Goal: Transaction & Acquisition: Book appointment/travel/reservation

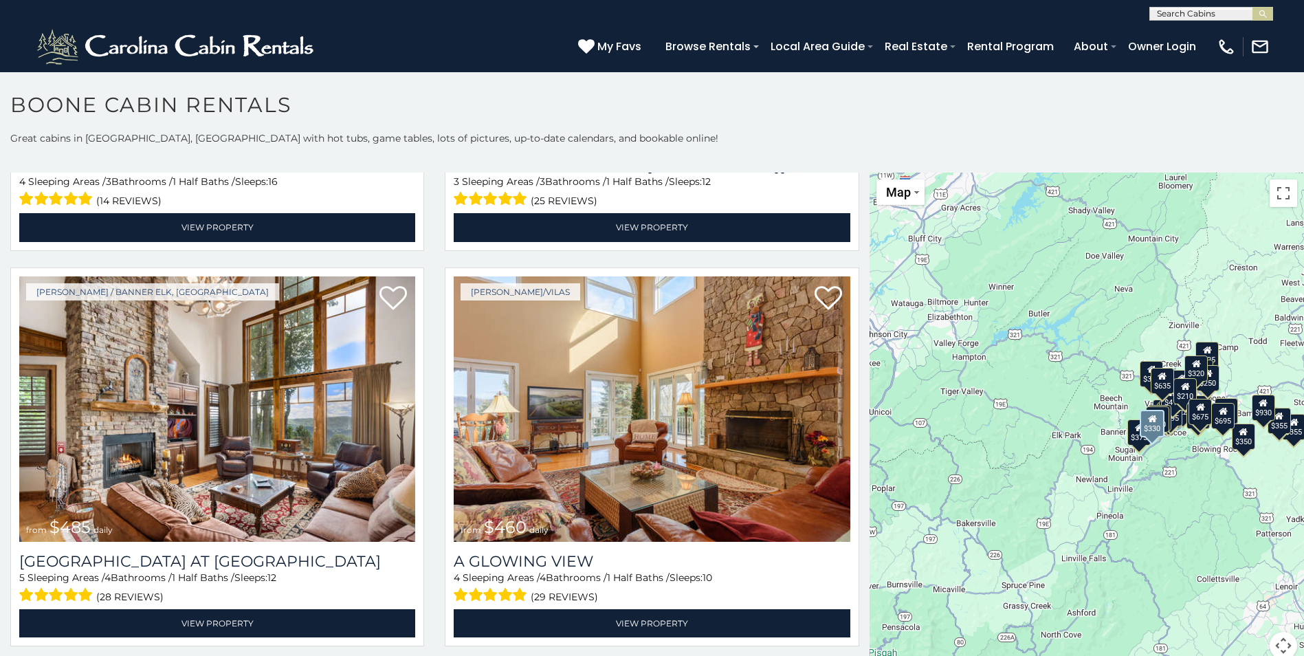
scroll to position [2337, 0]
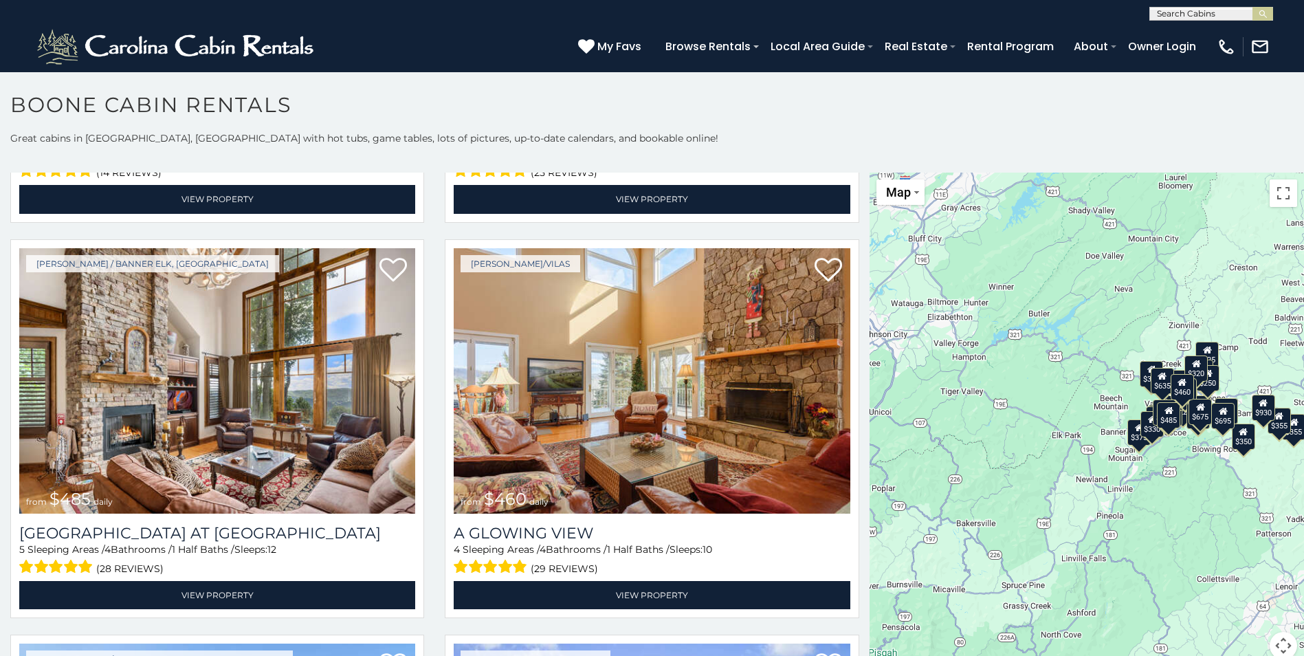
click at [1100, 551] on div "$349 $480 $525 $315 $355 $675 $635 $930 $400 $451 $330 $400 $485 $460 $395 $255…" at bounding box center [1086, 423] width 434 height 503
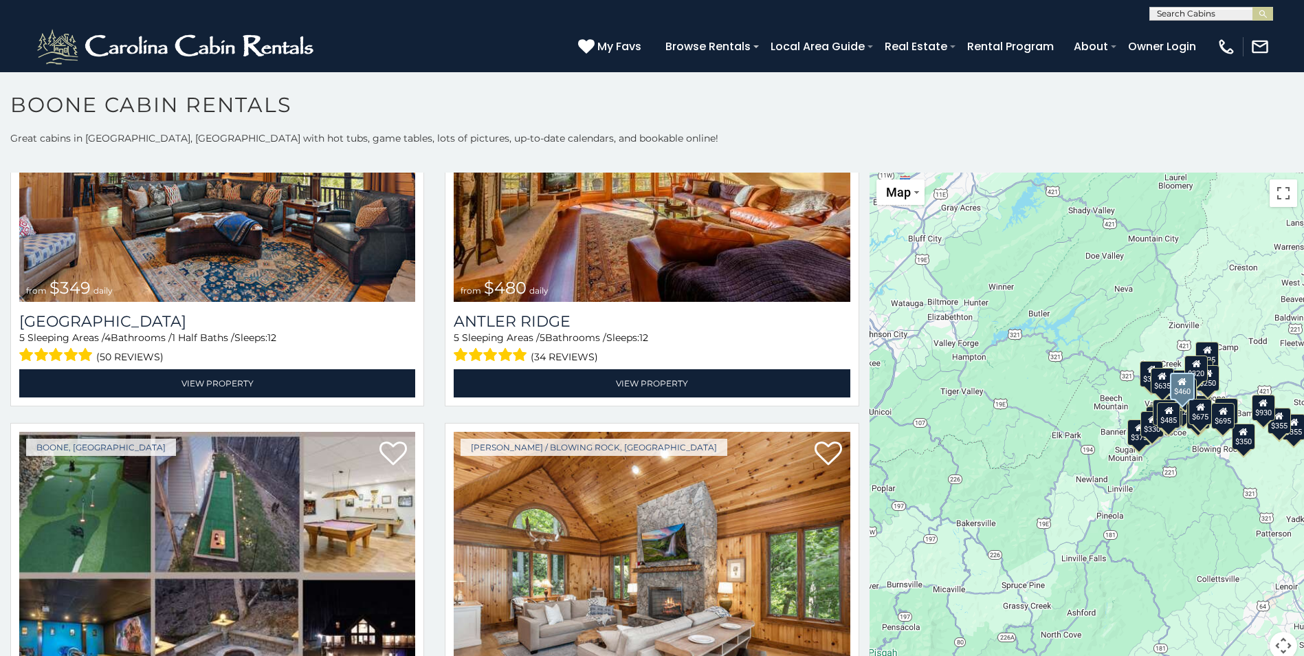
scroll to position [0, 0]
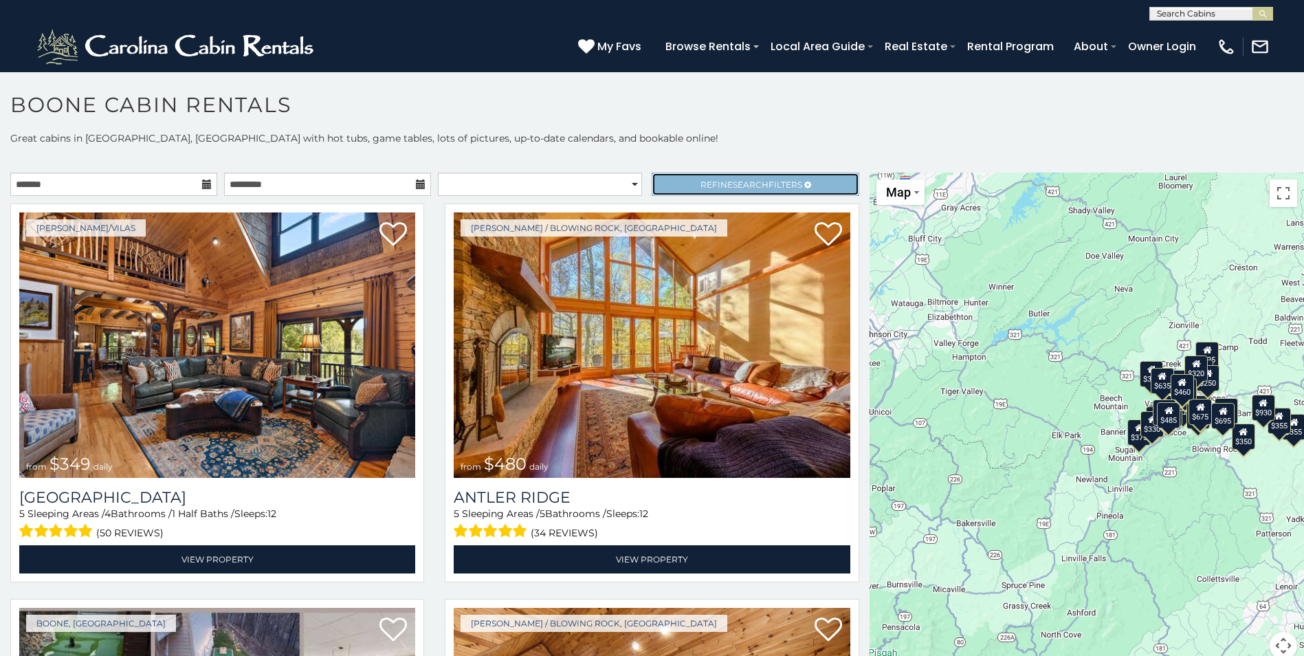
click at [746, 188] on span "Search" at bounding box center [751, 184] width 36 height 10
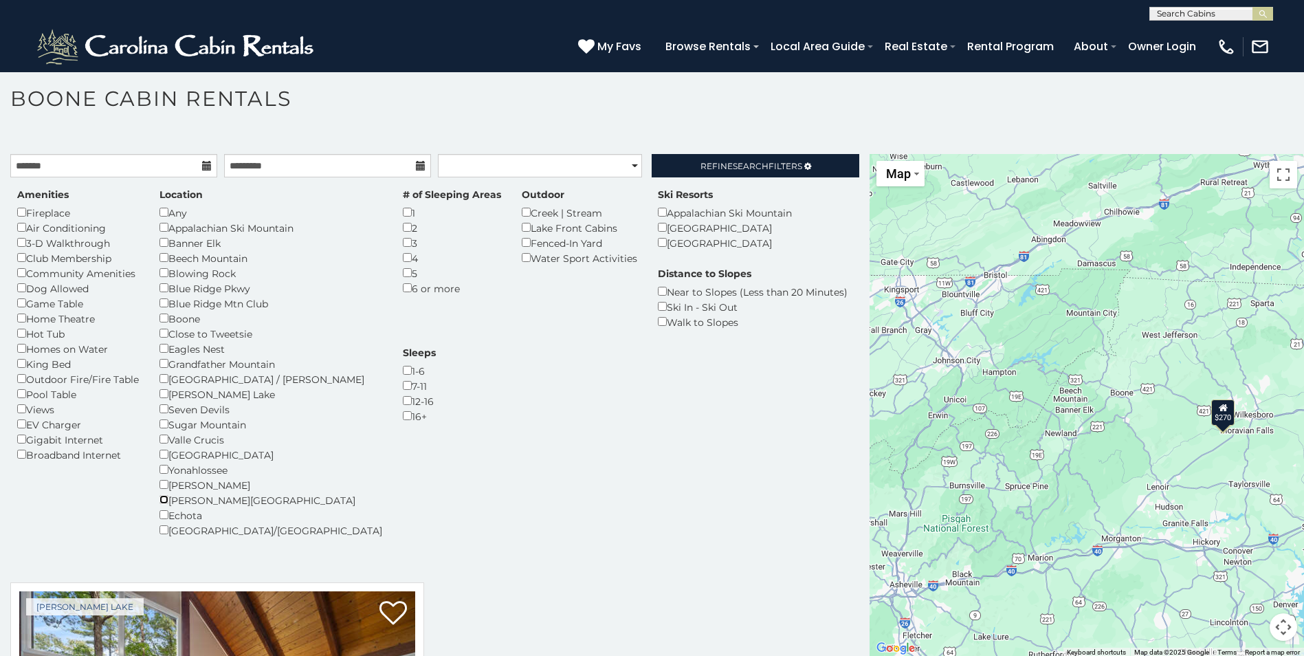
scroll to position [8, 0]
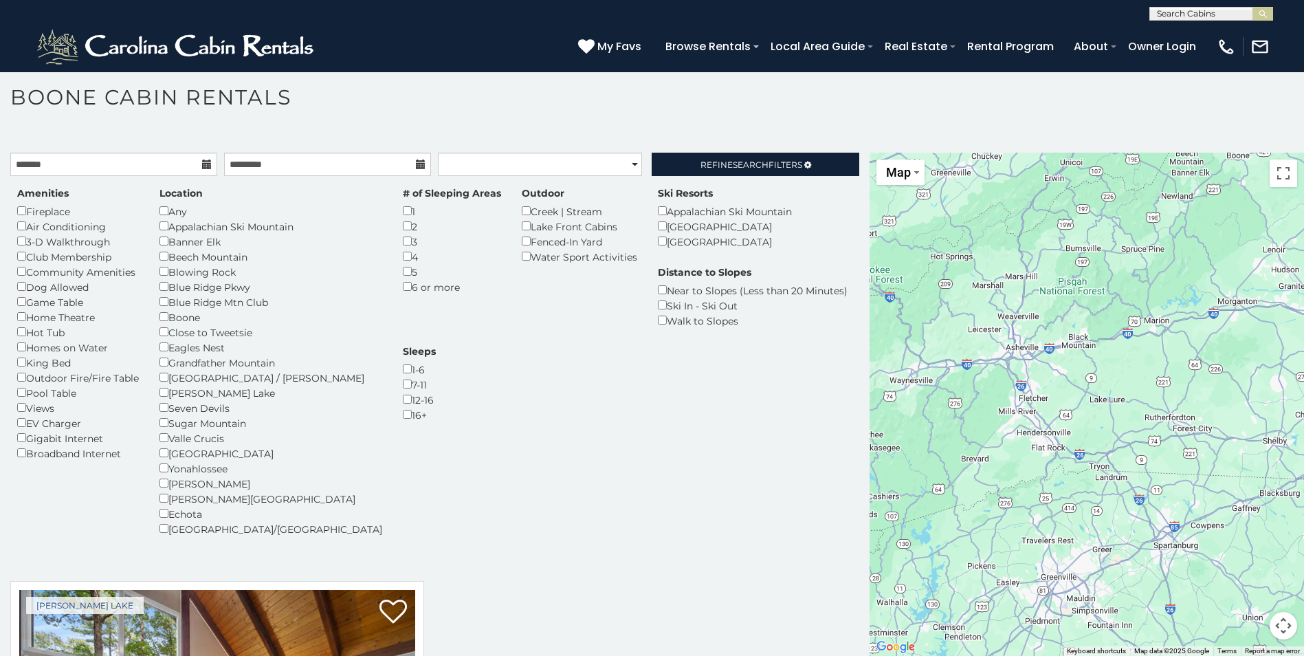
drag, startPoint x: 994, startPoint y: 555, endPoint x: 1111, endPoint y: 317, distance: 264.6
click at [1111, 317] on div "$270" at bounding box center [1086, 404] width 434 height 503
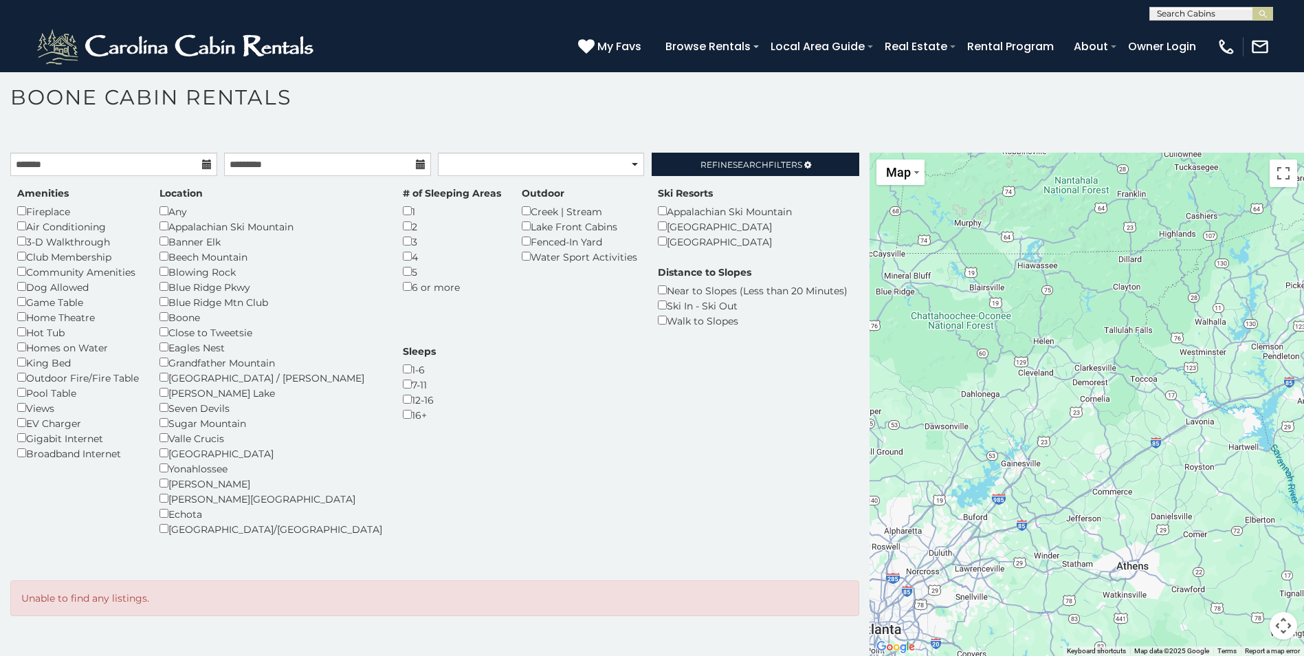
drag, startPoint x: 996, startPoint y: 506, endPoint x: 1316, endPoint y: 225, distance: 425.6
click at [1303, 225] on html "**********" at bounding box center [652, 323] width 1304 height 663
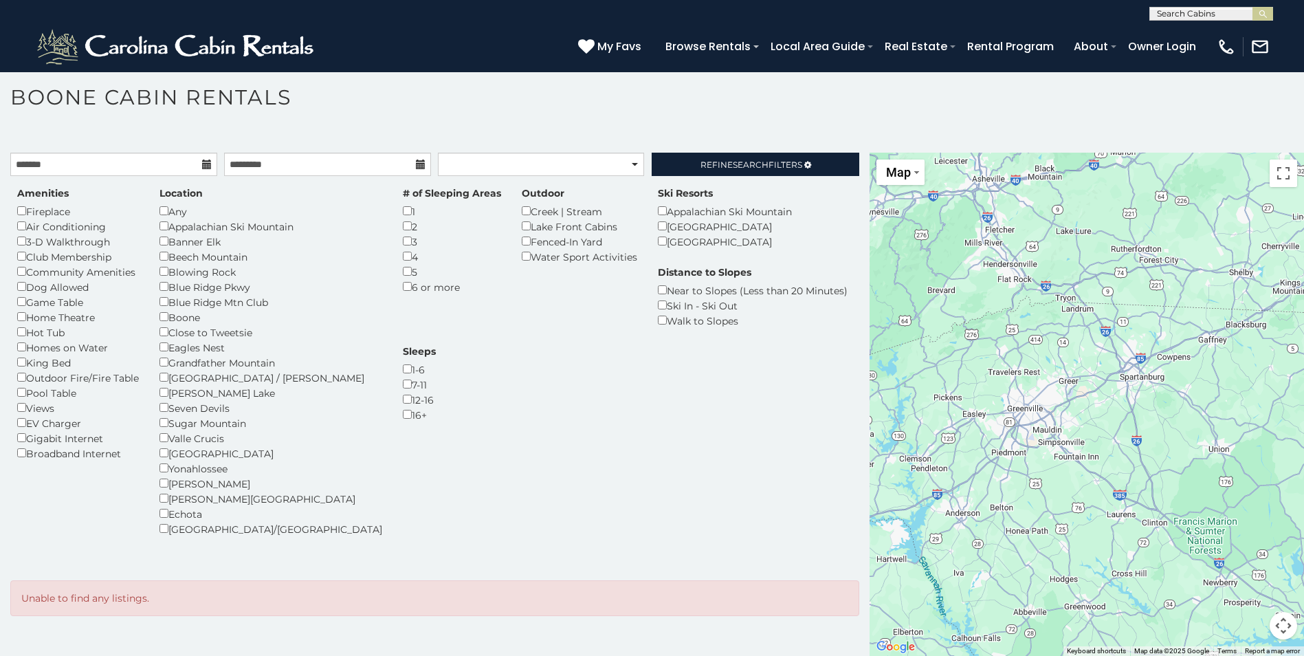
drag, startPoint x: 993, startPoint y: 508, endPoint x: 645, endPoint y: 619, distance: 365.8
click at [645, 153] on main "**********" at bounding box center [652, 153] width 1304 height 0
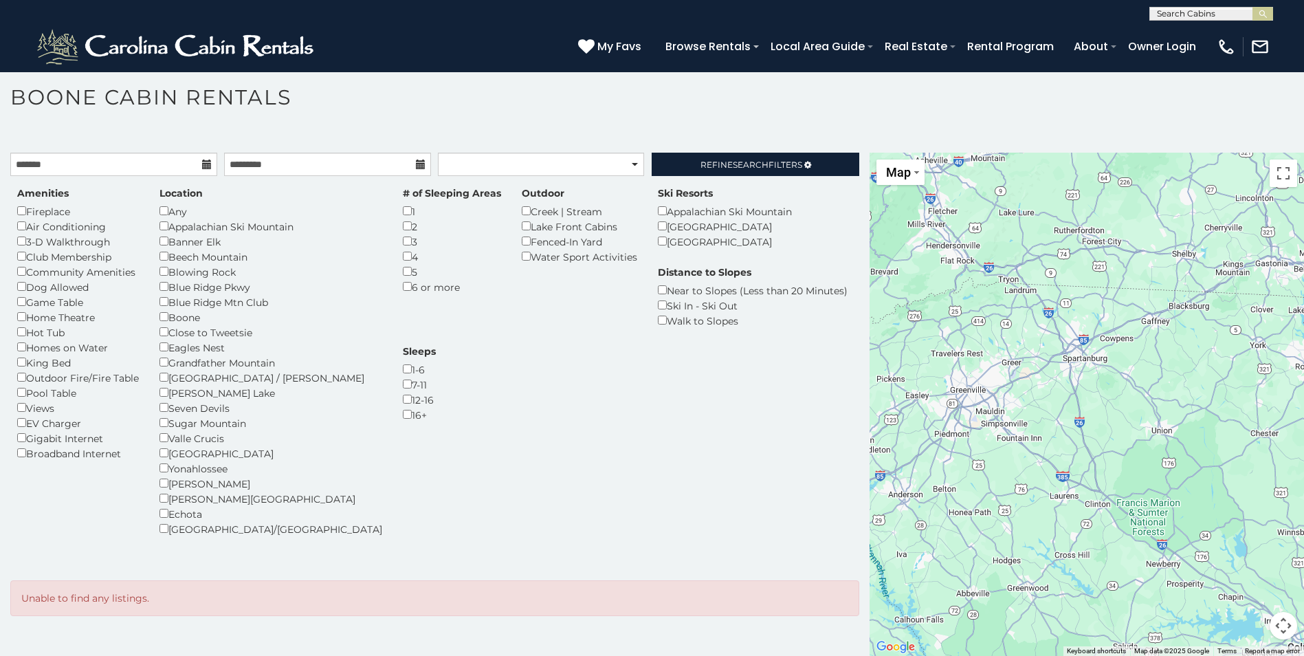
drag, startPoint x: 1035, startPoint y: 471, endPoint x: 976, endPoint y: 456, distance: 61.0
click at [976, 456] on div at bounding box center [1086, 404] width 434 height 503
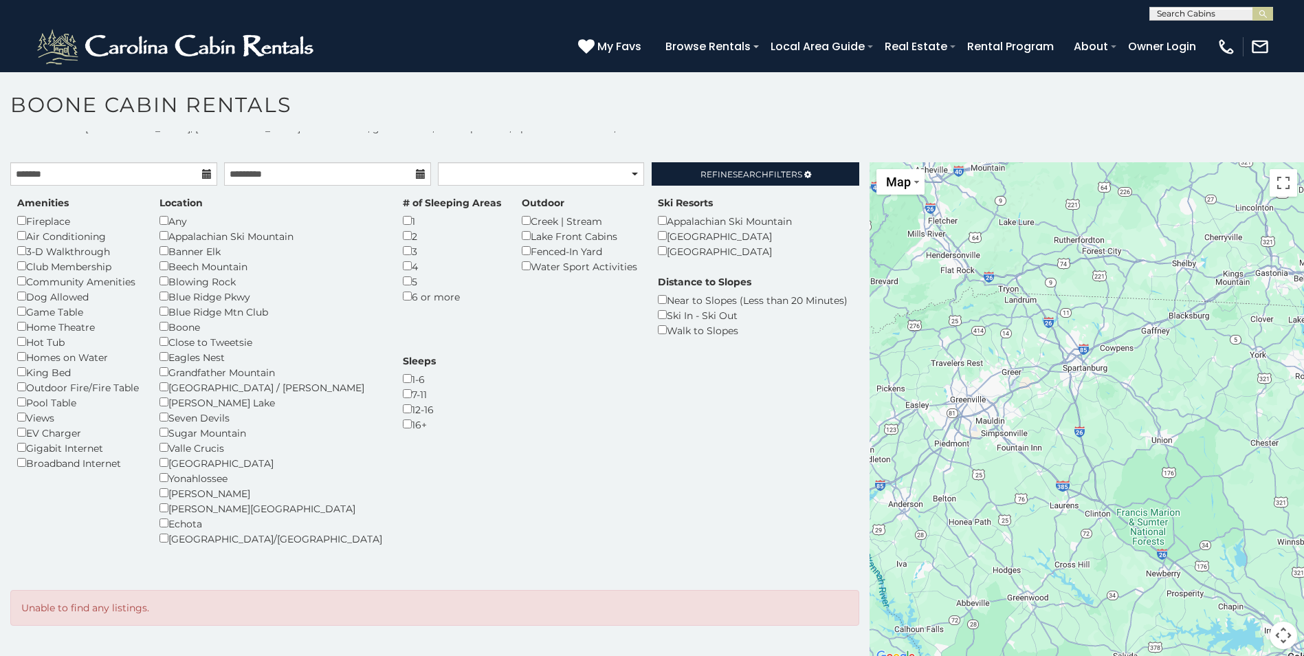
scroll to position [12, 0]
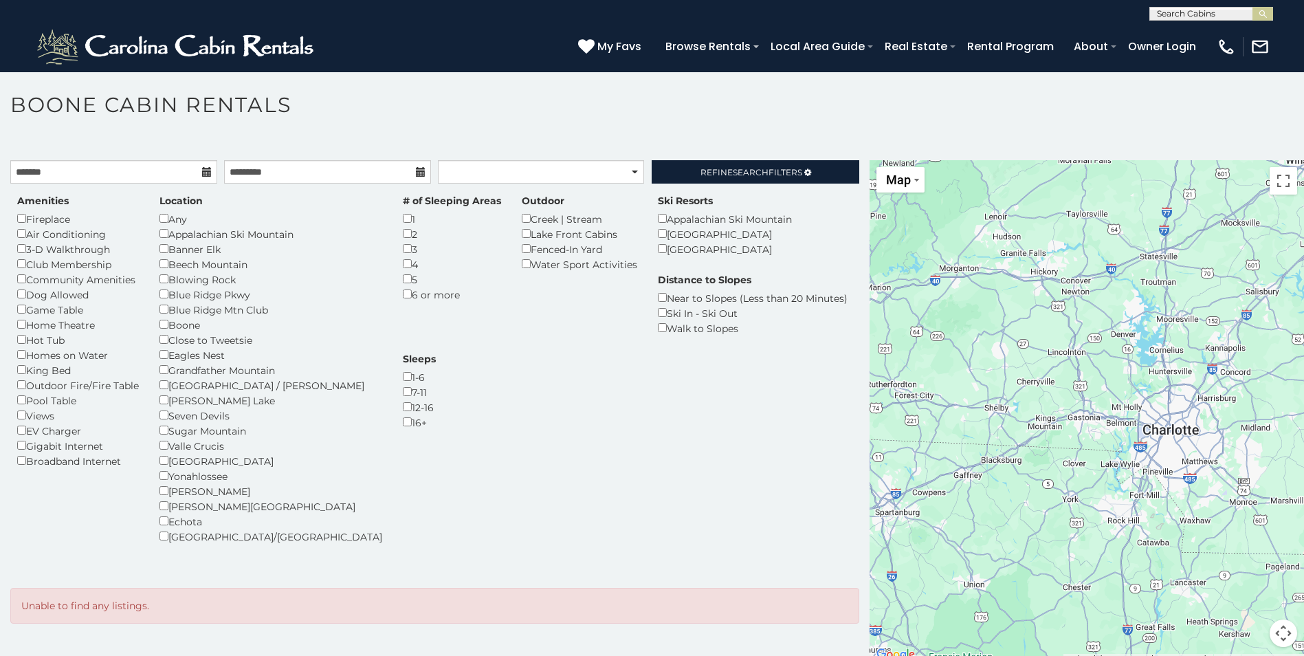
drag, startPoint x: 1152, startPoint y: 542, endPoint x: 966, endPoint y: 691, distance: 238.1
click at [966, 655] on html "**********" at bounding box center [652, 331] width 1304 height 663
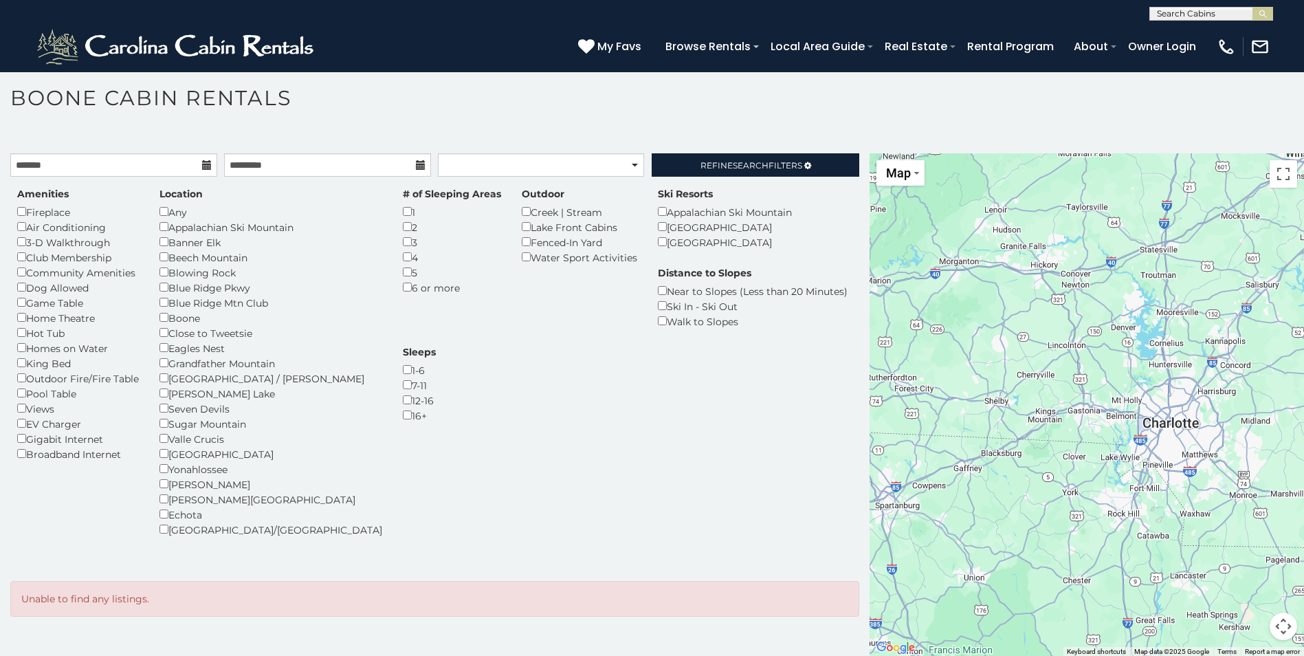
scroll to position [8, 0]
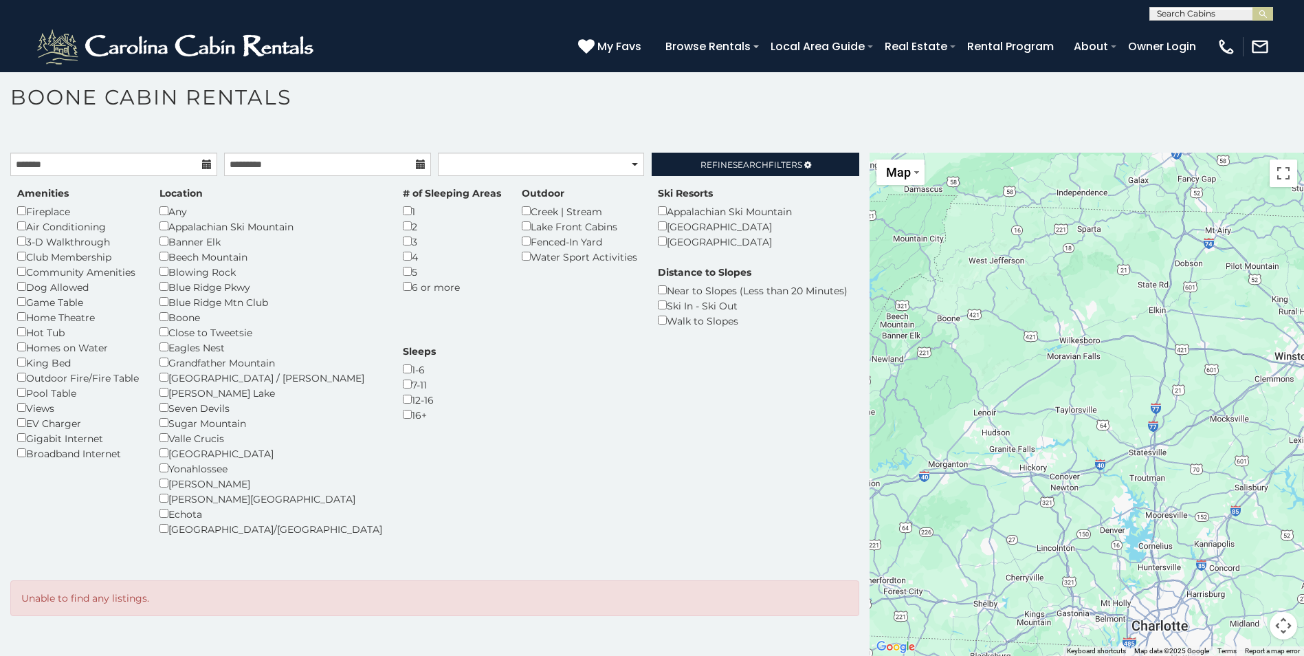
drag, startPoint x: 1050, startPoint y: 332, endPoint x: 1039, endPoint y: 539, distance: 207.8
click at [1039, 539] on div at bounding box center [1086, 404] width 434 height 503
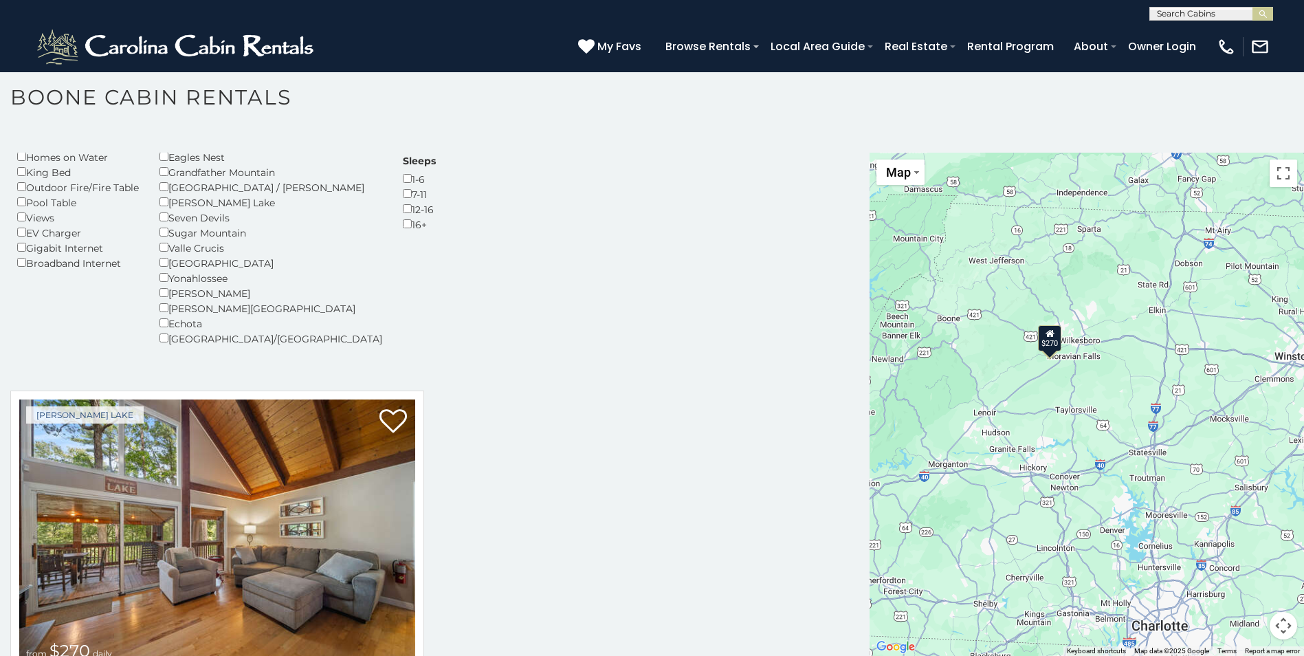
scroll to position [317, 0]
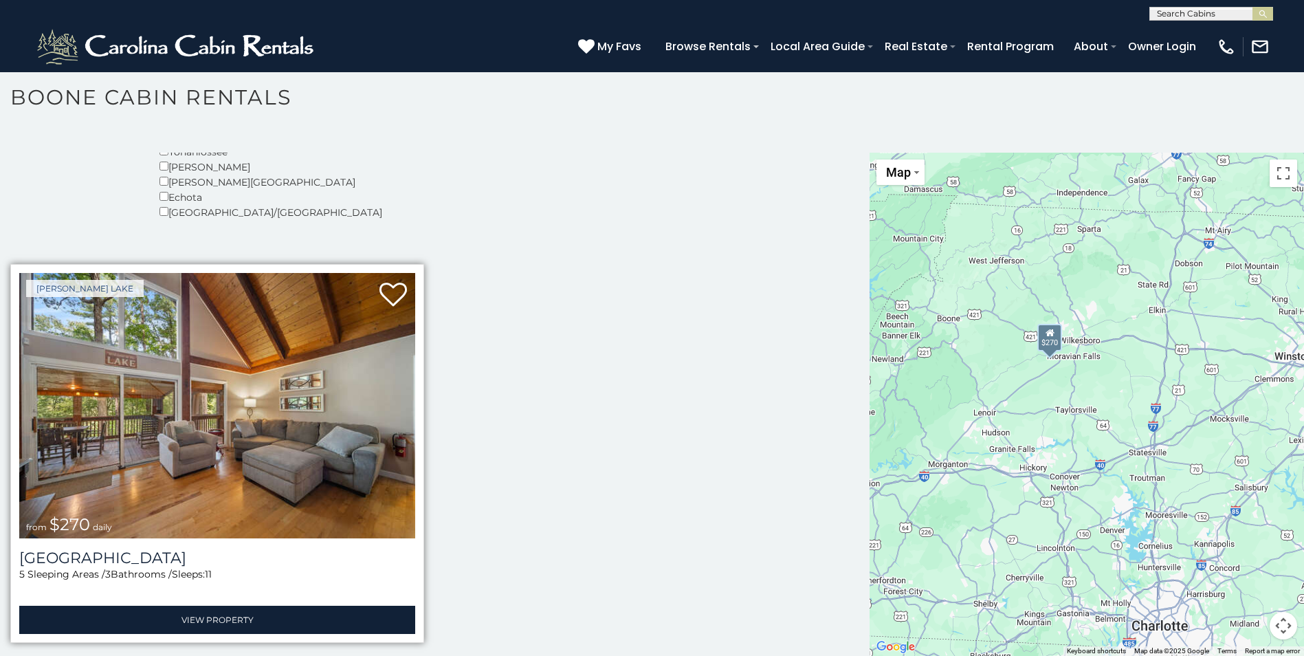
click at [296, 407] on img at bounding box center [217, 405] width 396 height 265
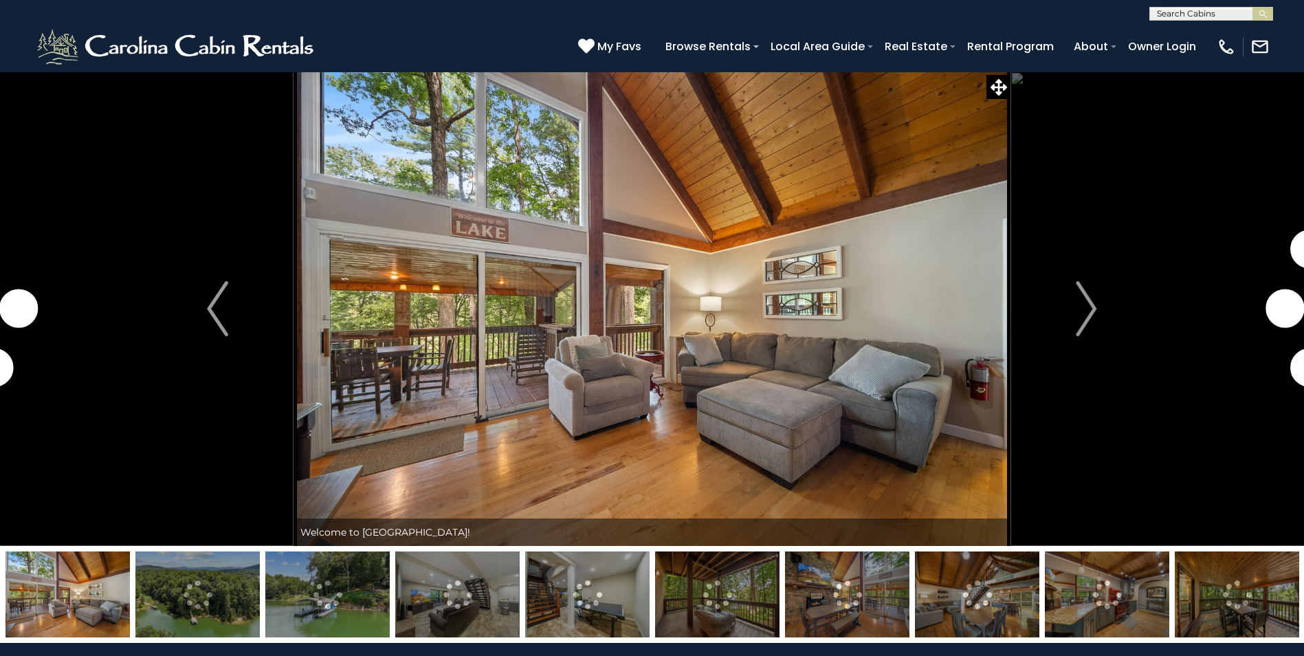
click at [1084, 305] on img "Next" at bounding box center [1086, 308] width 21 height 55
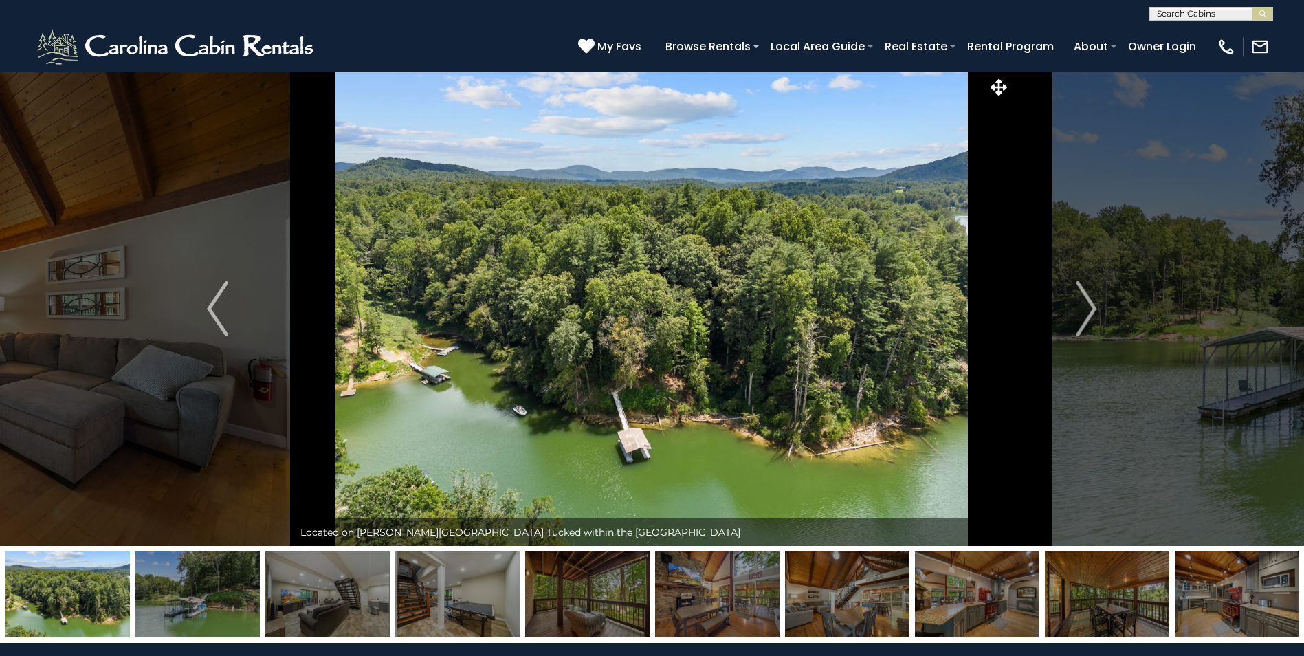
click at [1084, 305] on img "Next" at bounding box center [1086, 308] width 21 height 55
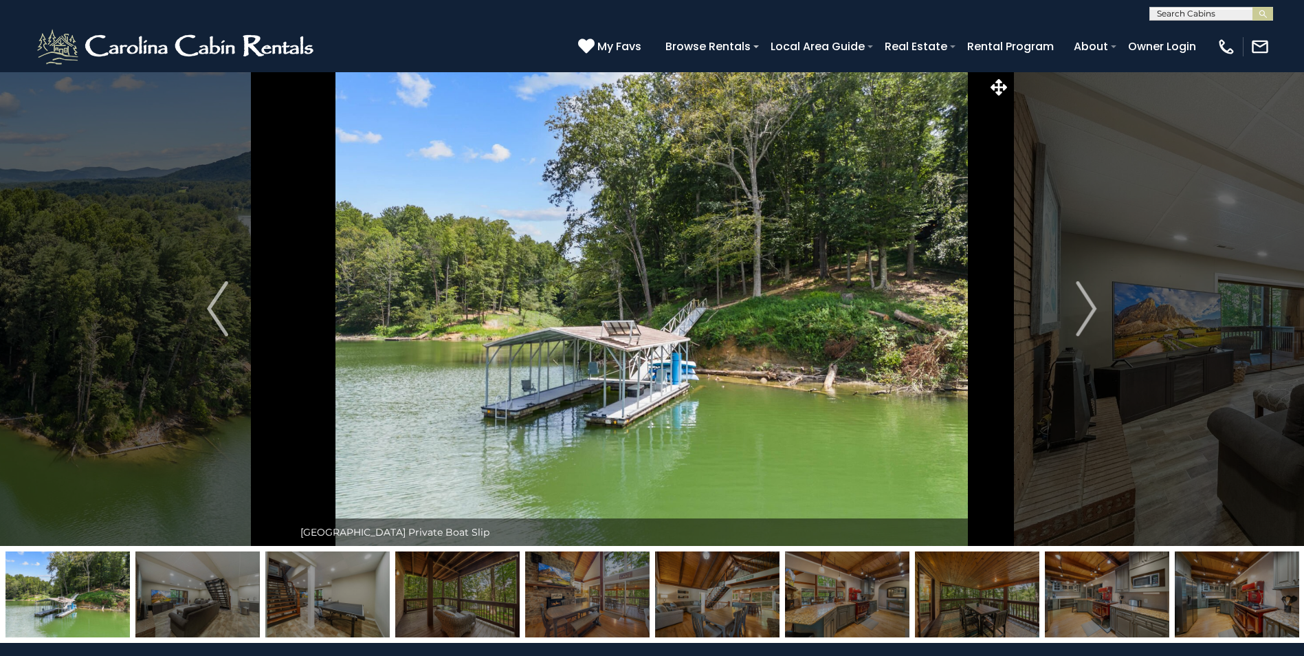
click at [1084, 305] on img "Next" at bounding box center [1086, 308] width 21 height 55
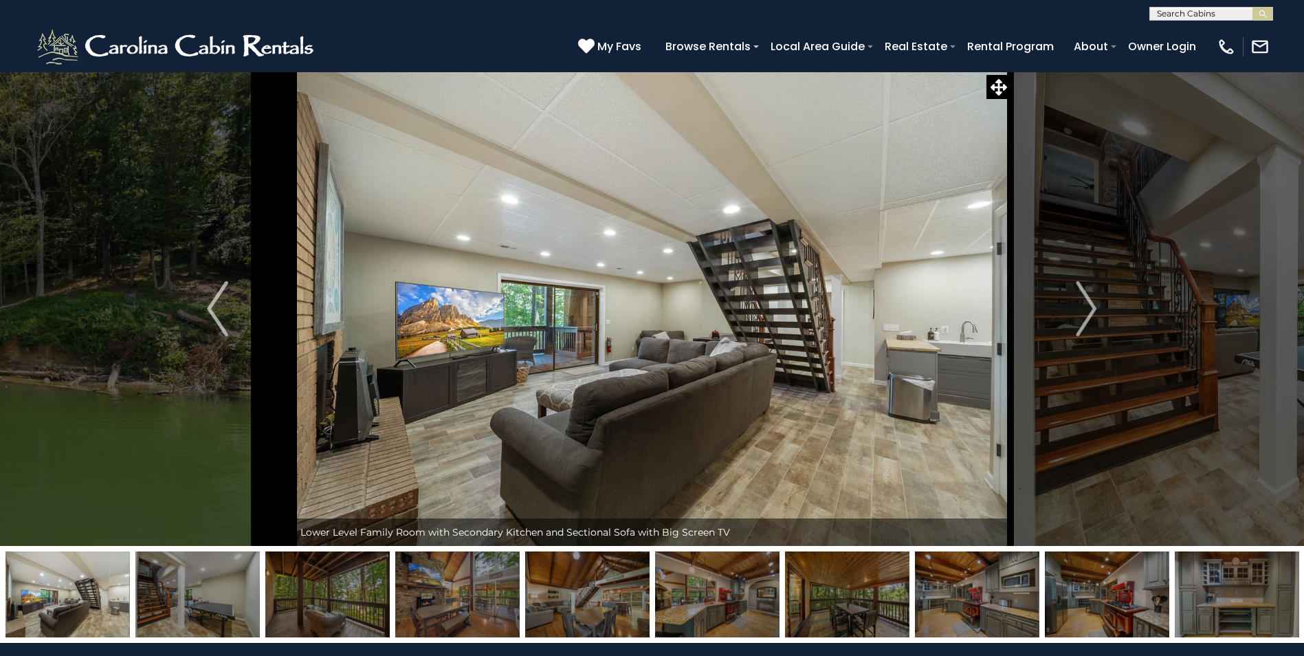
click at [1084, 305] on img "Next" at bounding box center [1086, 308] width 21 height 55
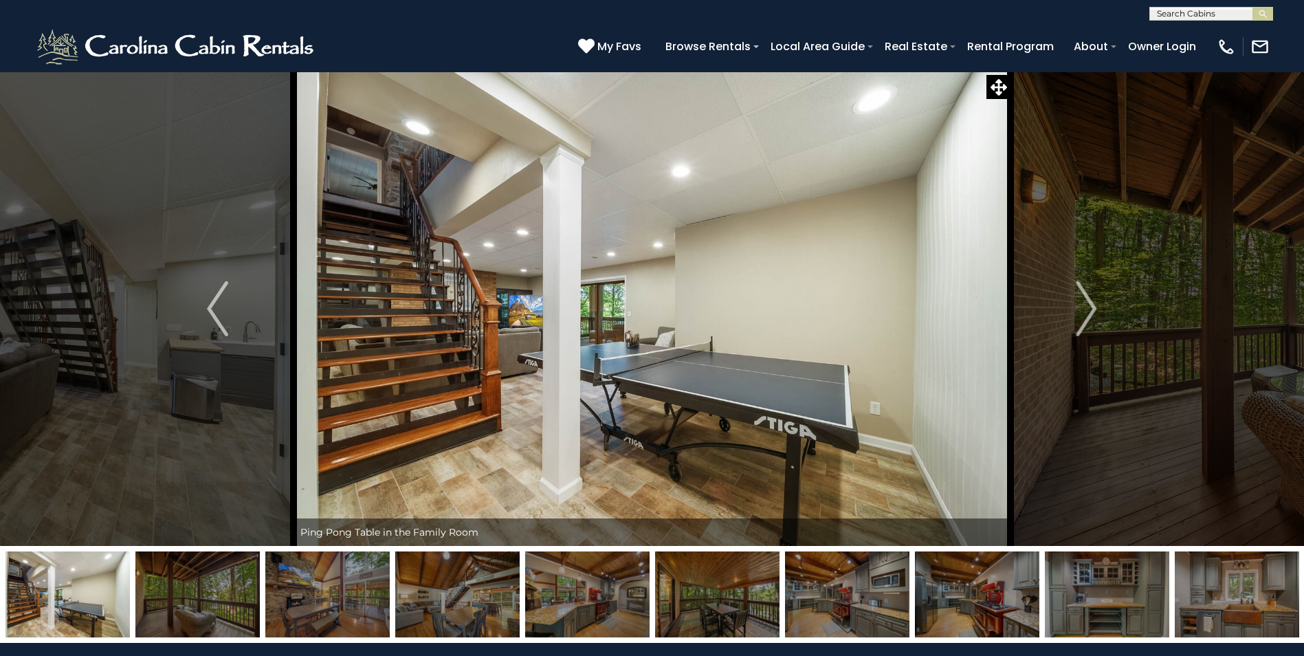
click at [1084, 305] on img "Next" at bounding box center [1086, 308] width 21 height 55
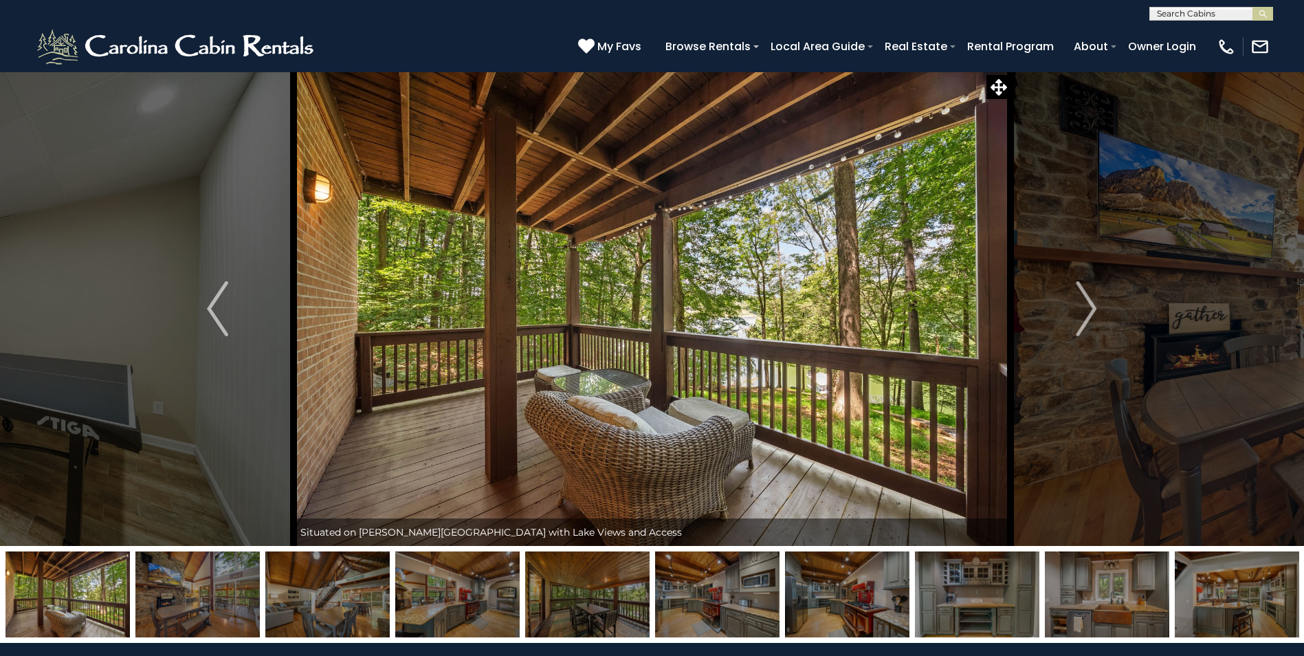
click at [1084, 305] on img "Next" at bounding box center [1086, 308] width 21 height 55
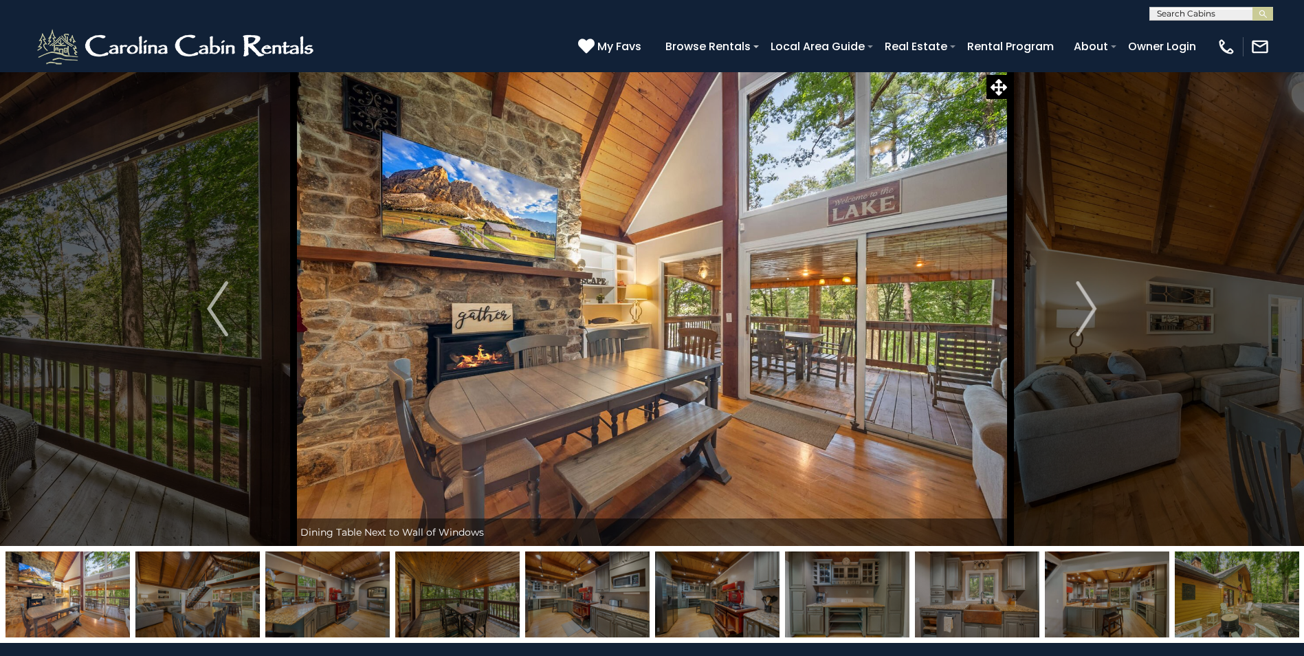
click at [1084, 305] on img "Next" at bounding box center [1086, 308] width 21 height 55
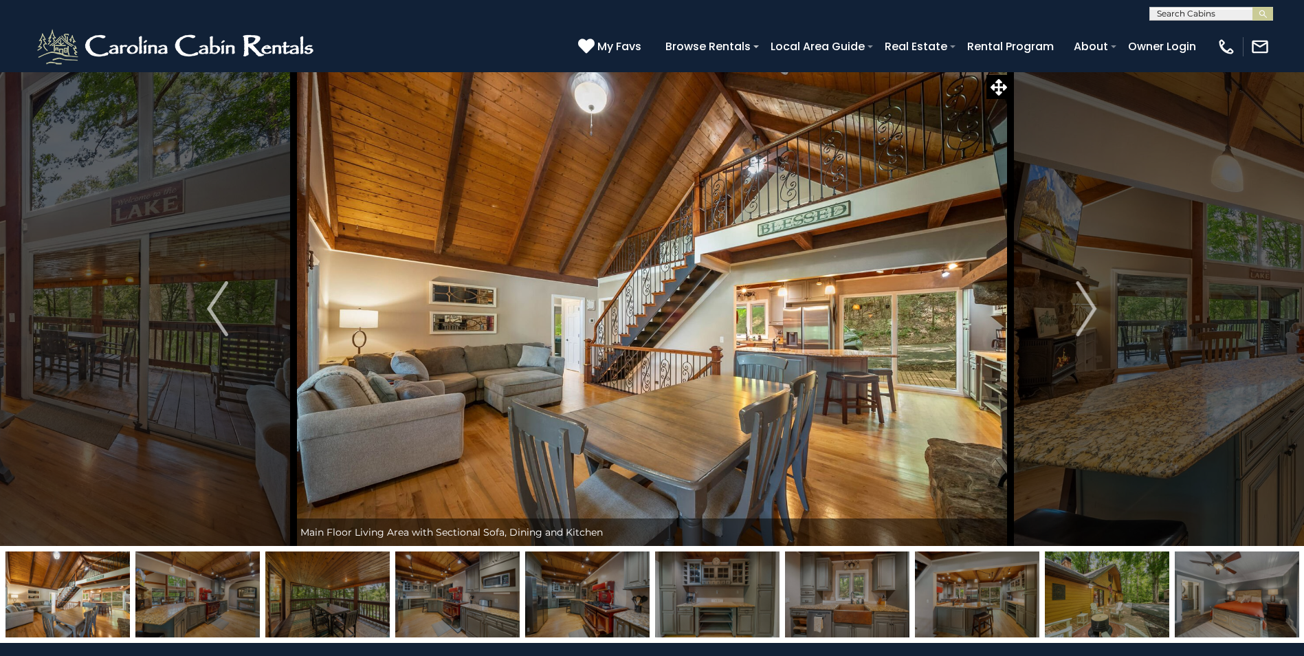
click at [1084, 305] on img "Next" at bounding box center [1086, 308] width 21 height 55
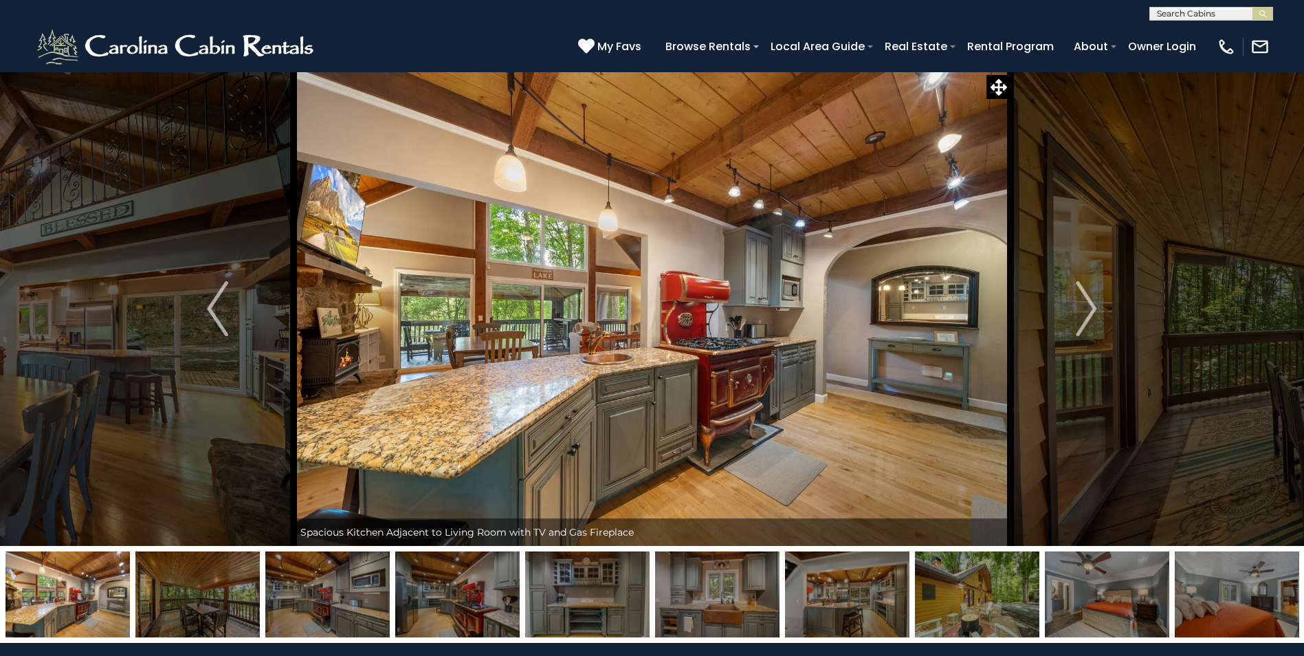
click at [1084, 305] on img "Next" at bounding box center [1086, 308] width 21 height 55
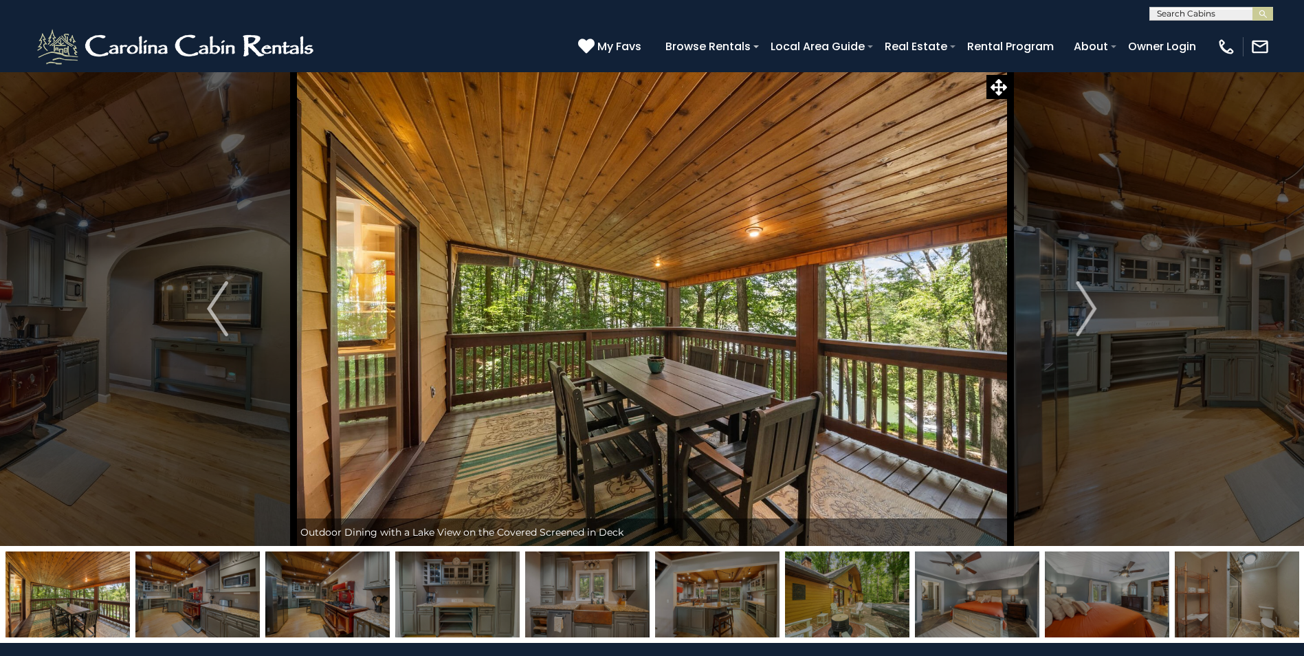
click at [1084, 305] on img "Next" at bounding box center [1086, 308] width 21 height 55
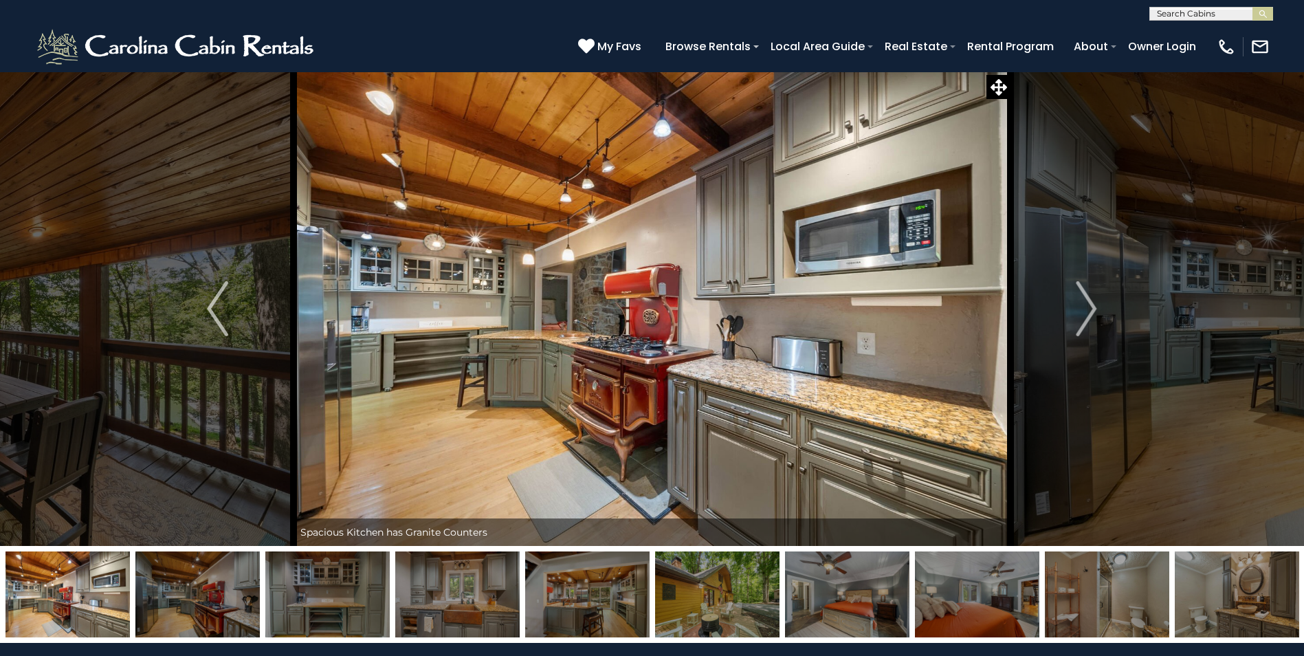
click at [1084, 305] on img "Next" at bounding box center [1086, 308] width 21 height 55
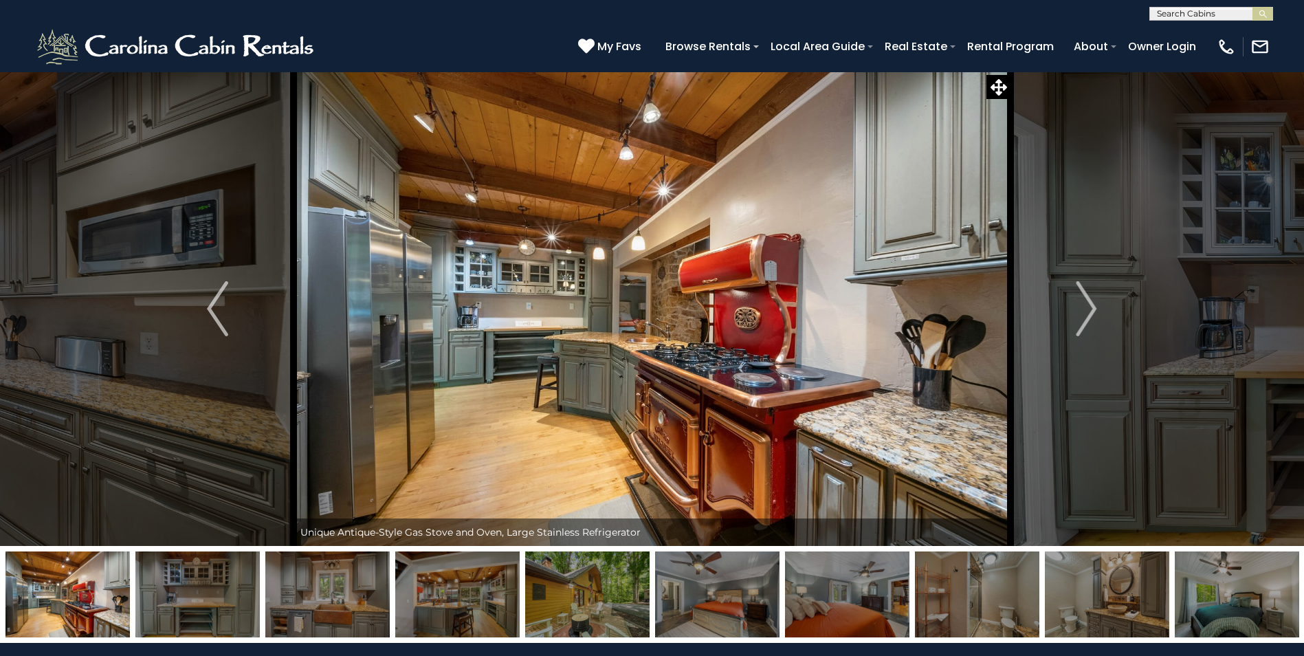
click at [1084, 305] on img "Next" at bounding box center [1086, 308] width 21 height 55
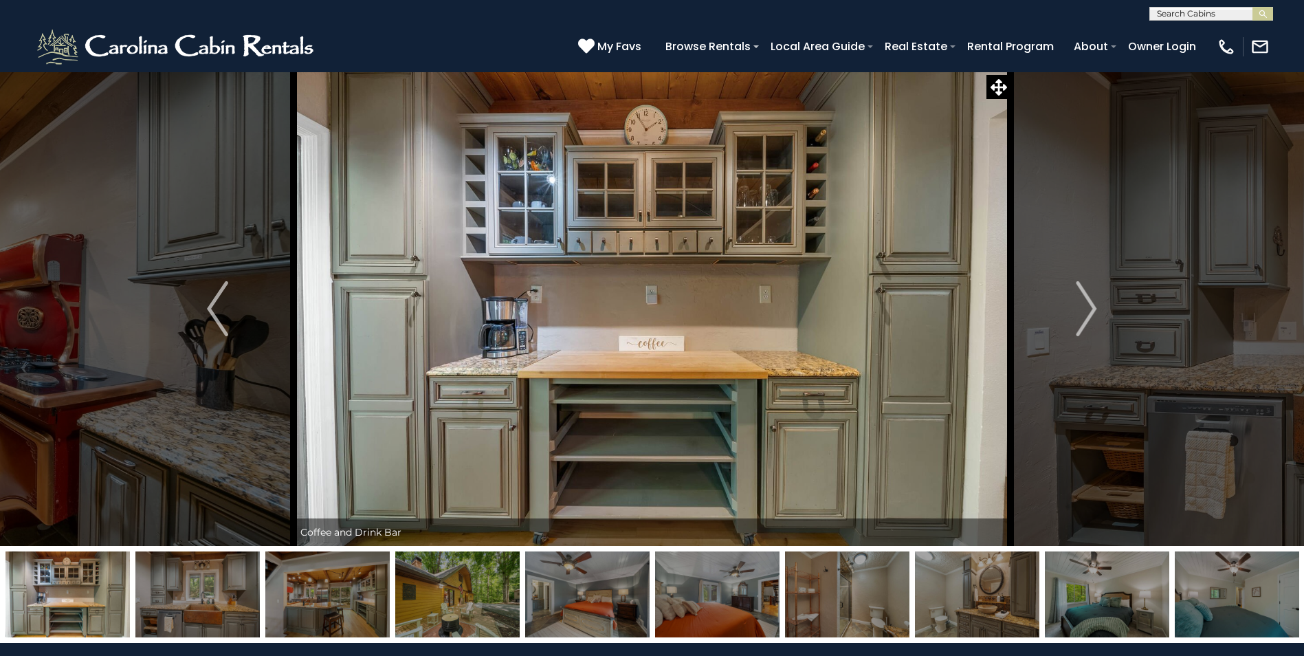
click at [1084, 305] on img "Next" at bounding box center [1086, 308] width 21 height 55
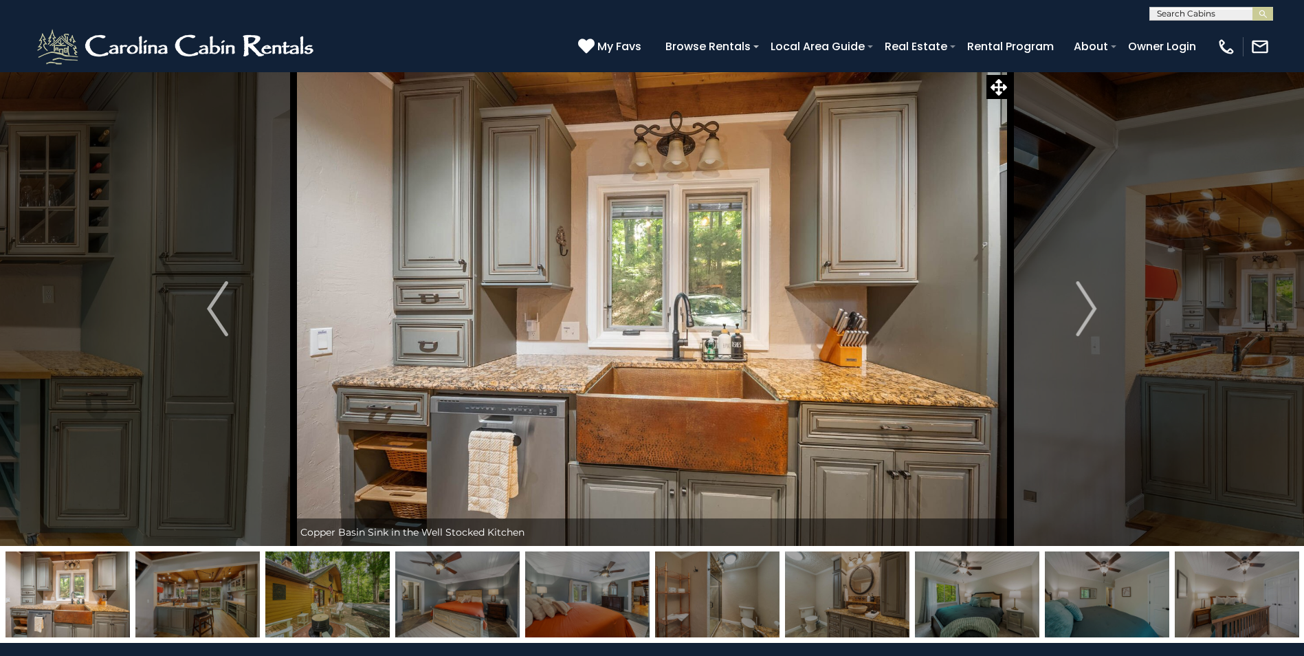
click at [1084, 305] on img "Next" at bounding box center [1086, 308] width 21 height 55
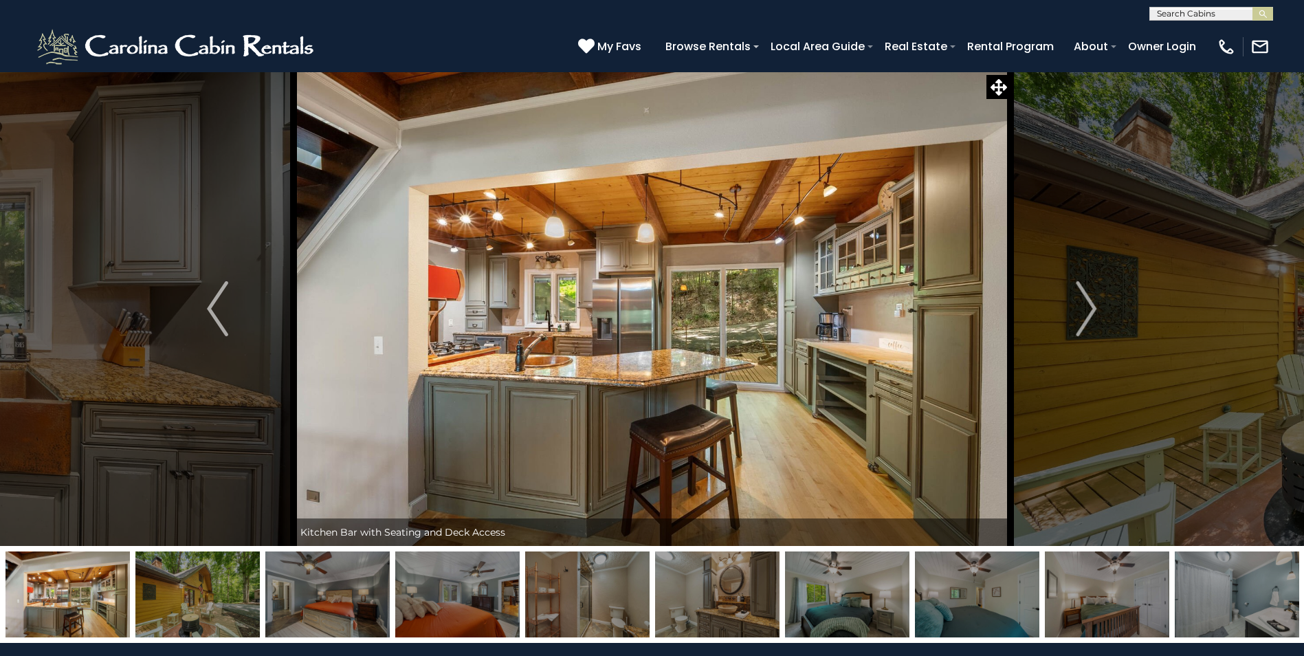
click at [1084, 305] on img "Next" at bounding box center [1086, 308] width 21 height 55
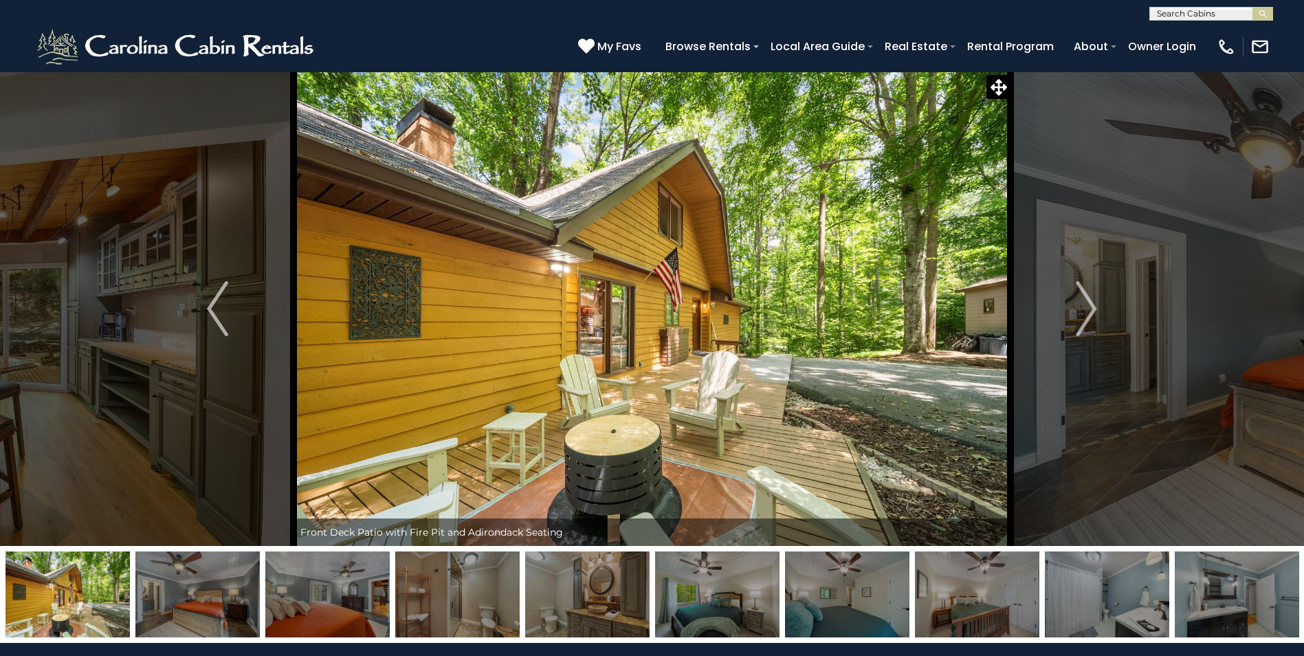
click at [1084, 305] on img "Next" at bounding box center [1086, 308] width 21 height 55
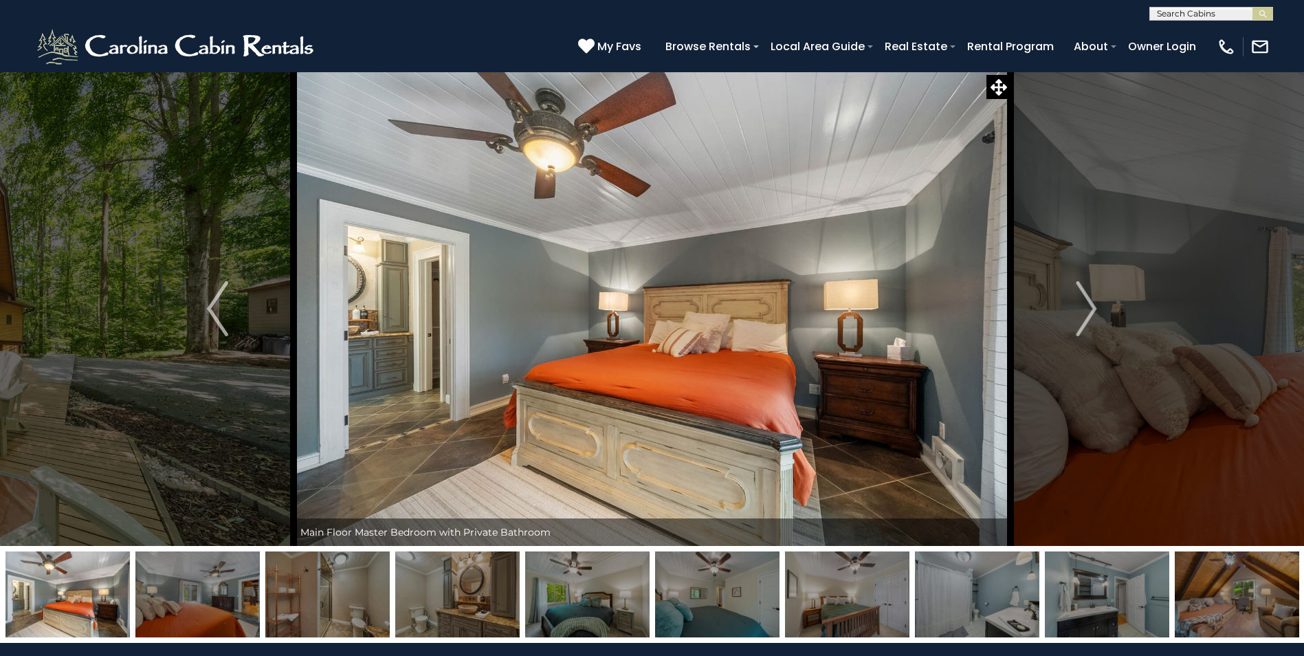
click at [1084, 305] on img "Next" at bounding box center [1086, 308] width 21 height 55
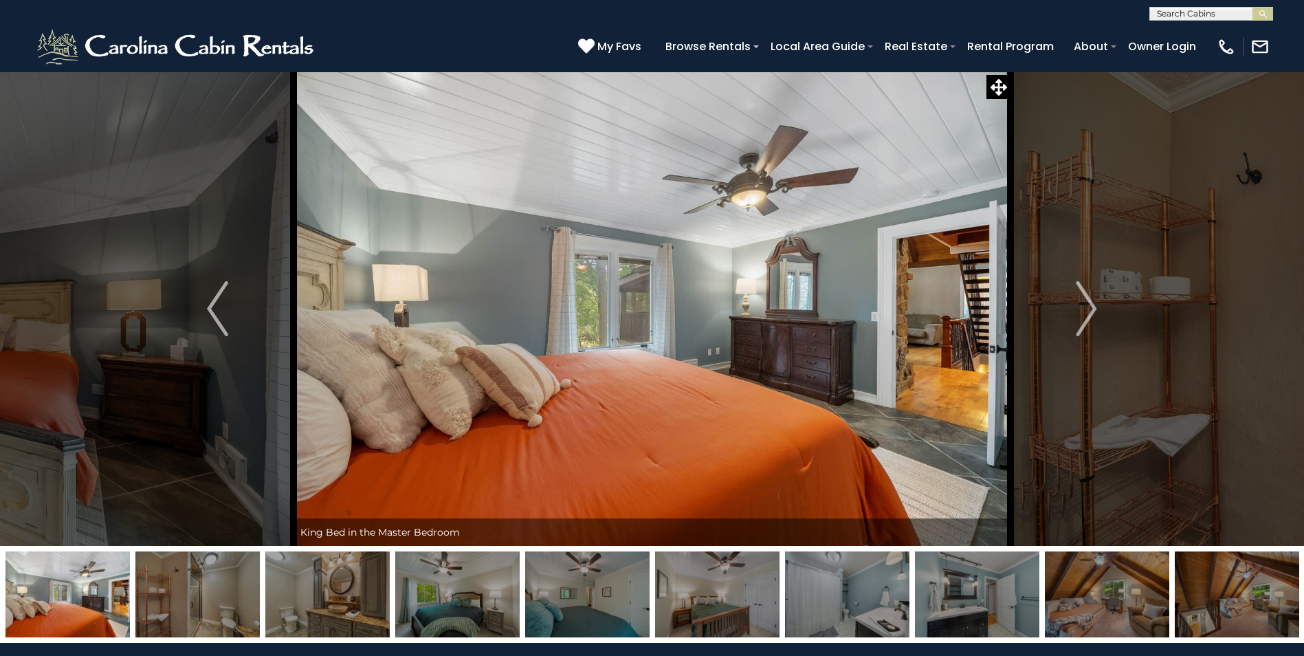
click at [1084, 305] on img "Next" at bounding box center [1086, 308] width 21 height 55
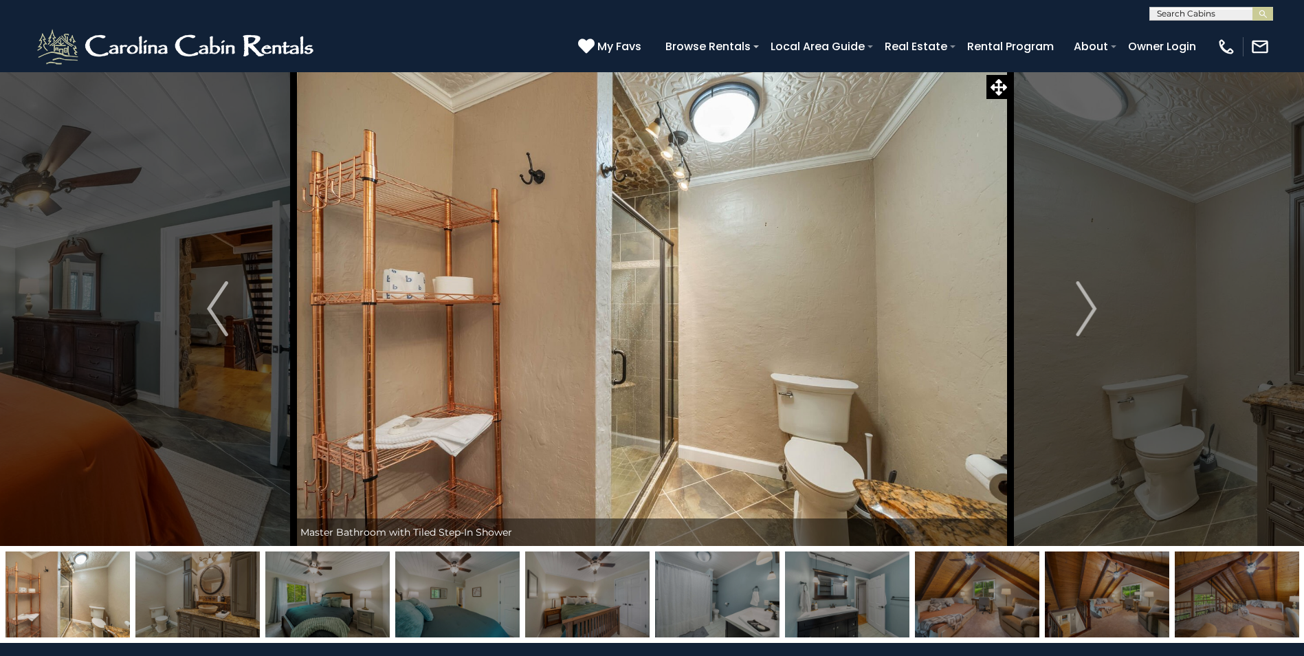
click at [1084, 305] on img "Next" at bounding box center [1086, 308] width 21 height 55
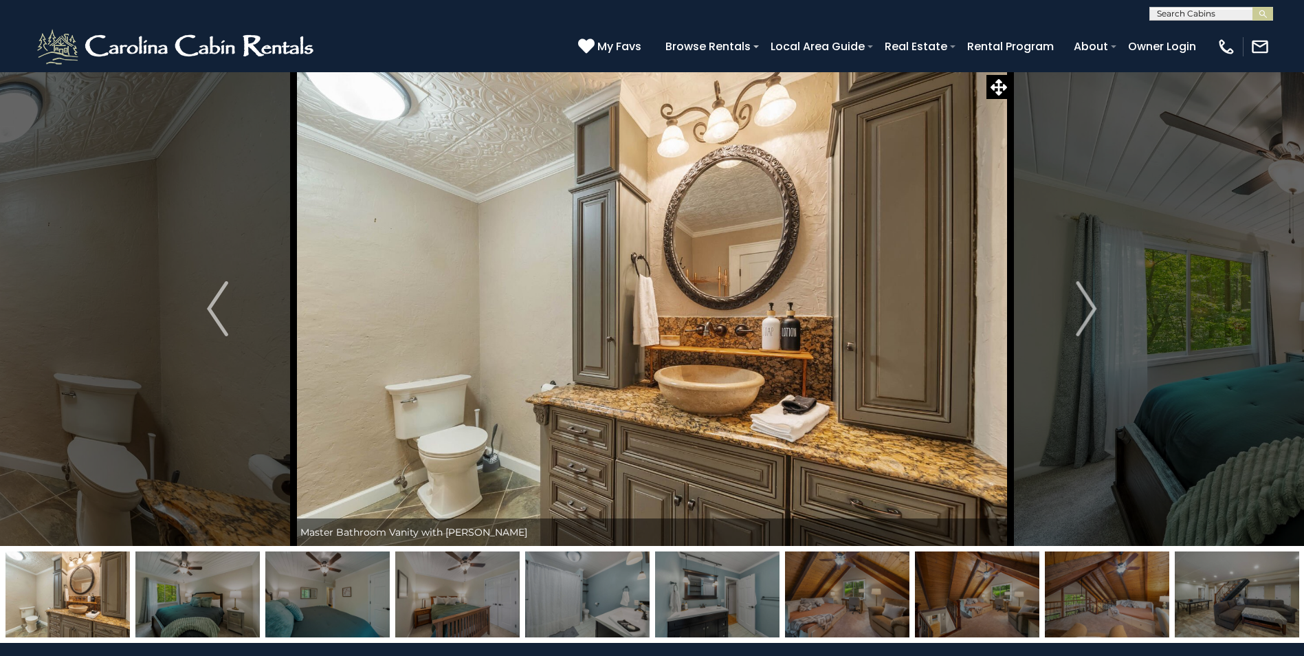
click at [1084, 305] on img "Next" at bounding box center [1086, 308] width 21 height 55
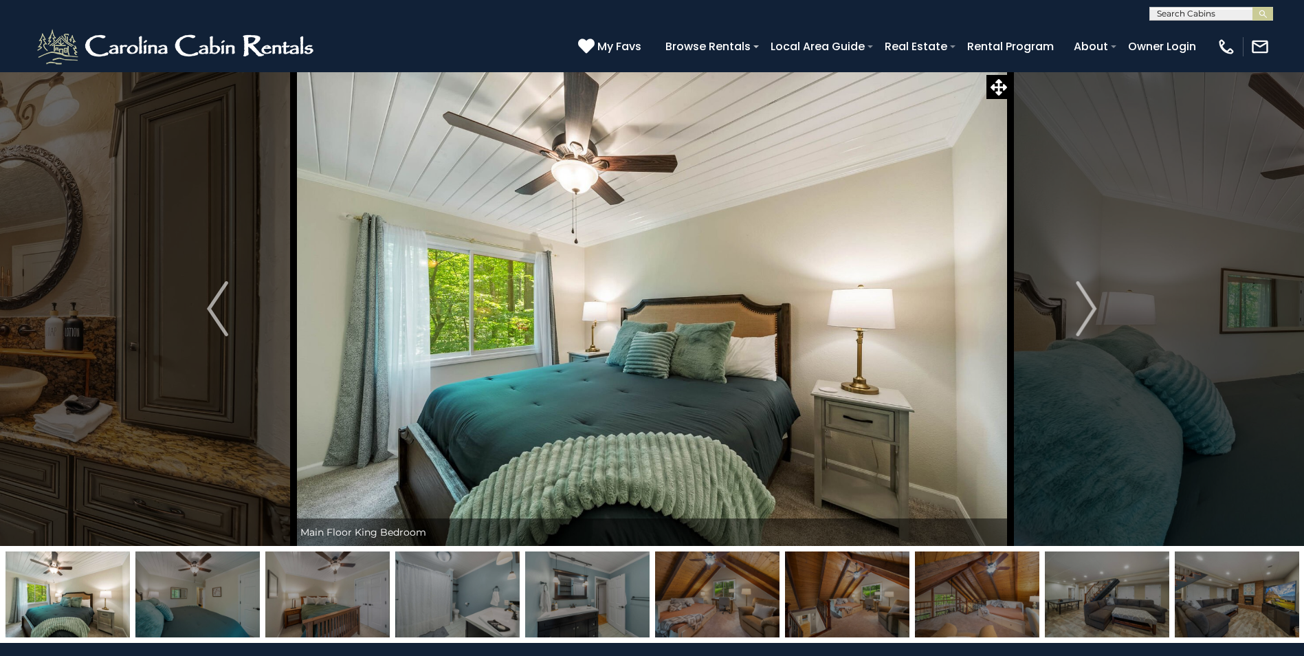
click at [1084, 305] on img "Next" at bounding box center [1086, 308] width 21 height 55
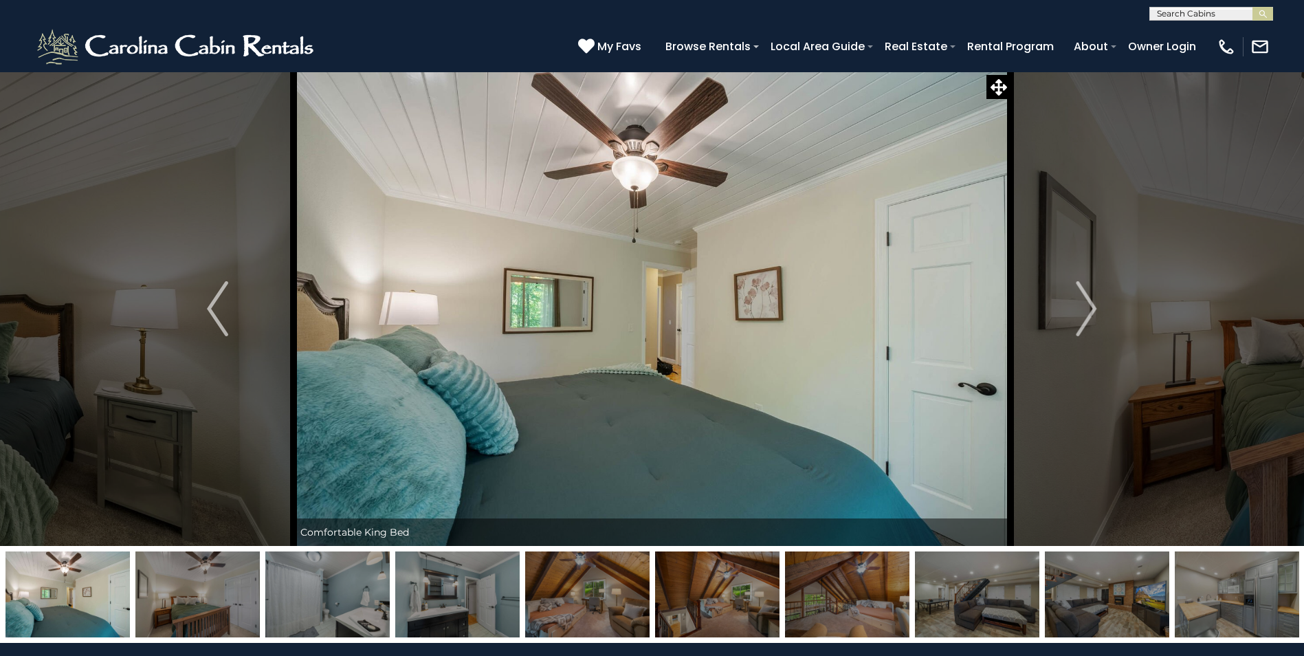
click at [1084, 305] on img "Next" at bounding box center [1086, 308] width 21 height 55
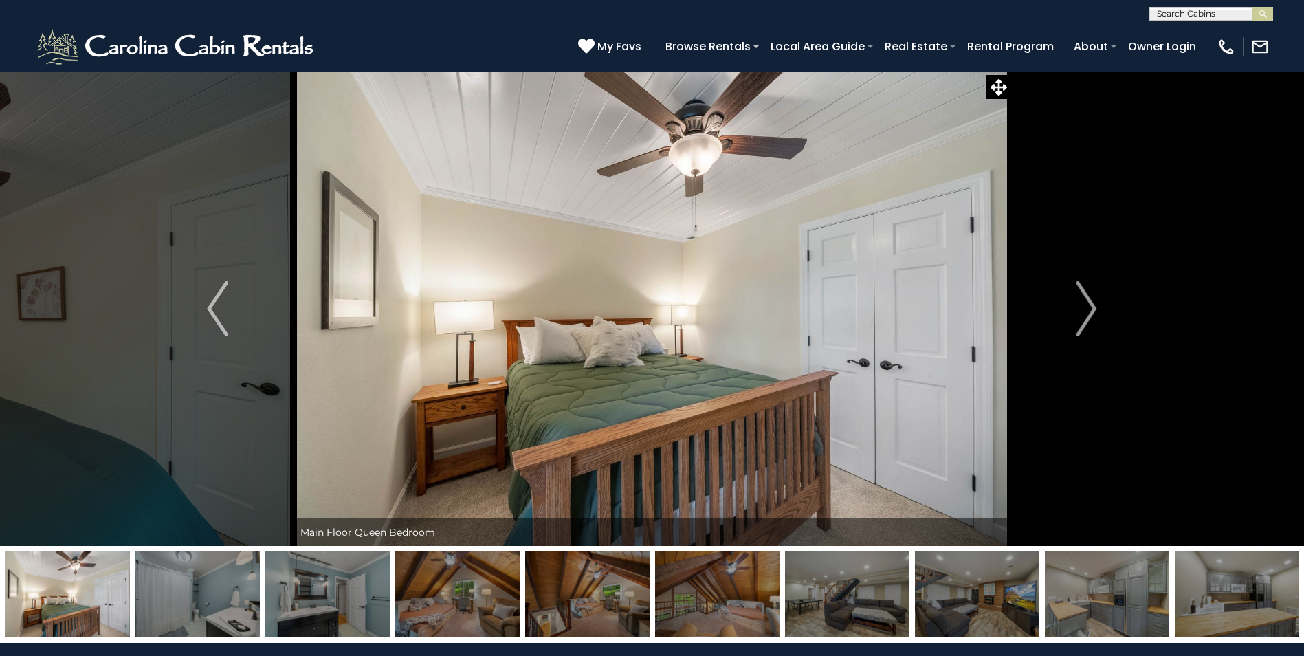
click at [1084, 305] on img "Next" at bounding box center [1086, 308] width 21 height 55
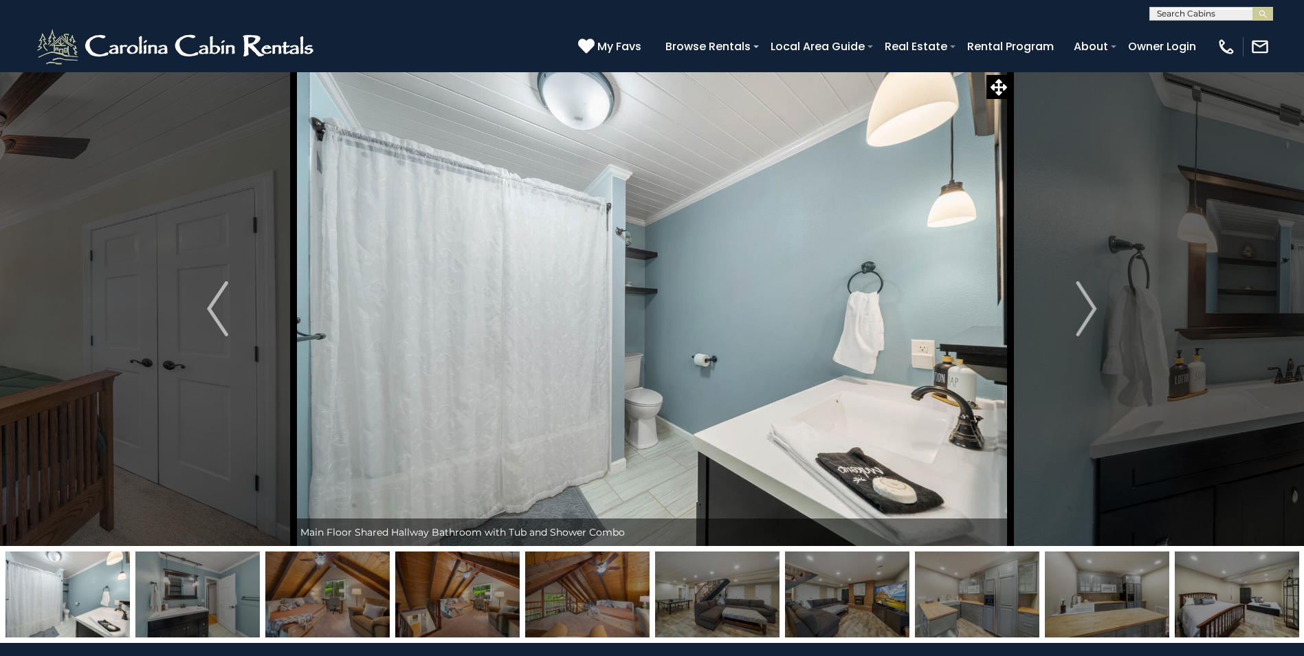
click at [1084, 305] on img "Next" at bounding box center [1086, 308] width 21 height 55
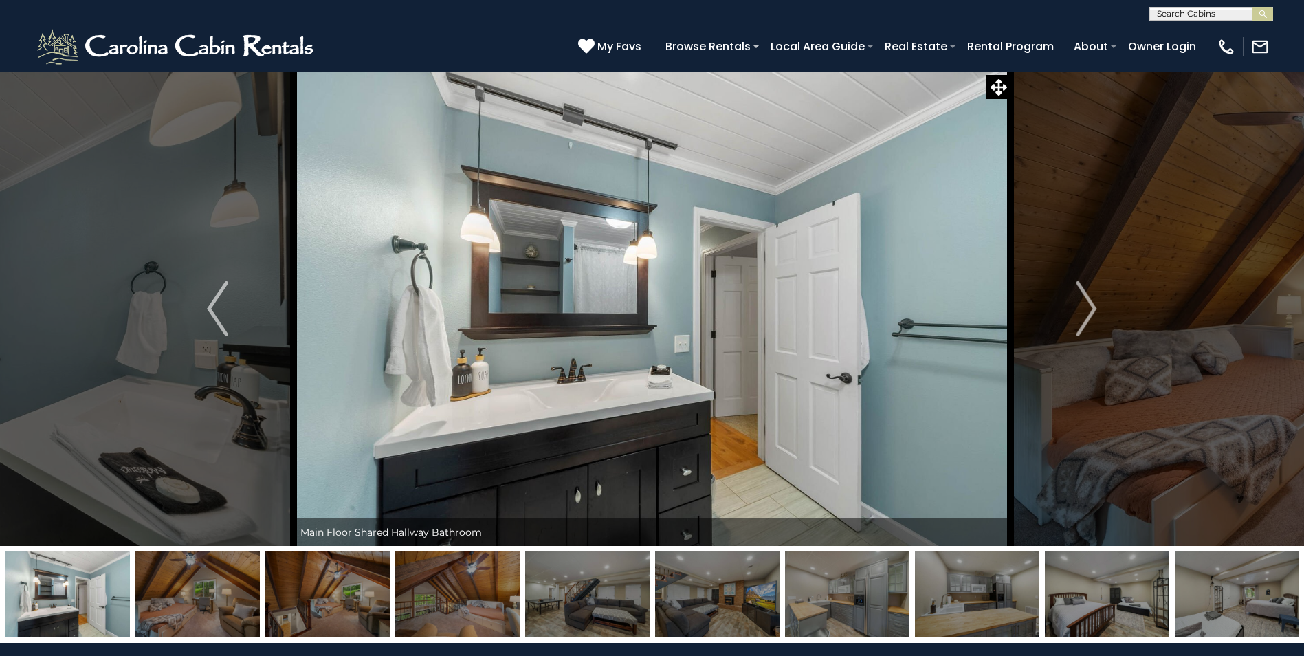
click at [1084, 305] on img "Next" at bounding box center [1086, 308] width 21 height 55
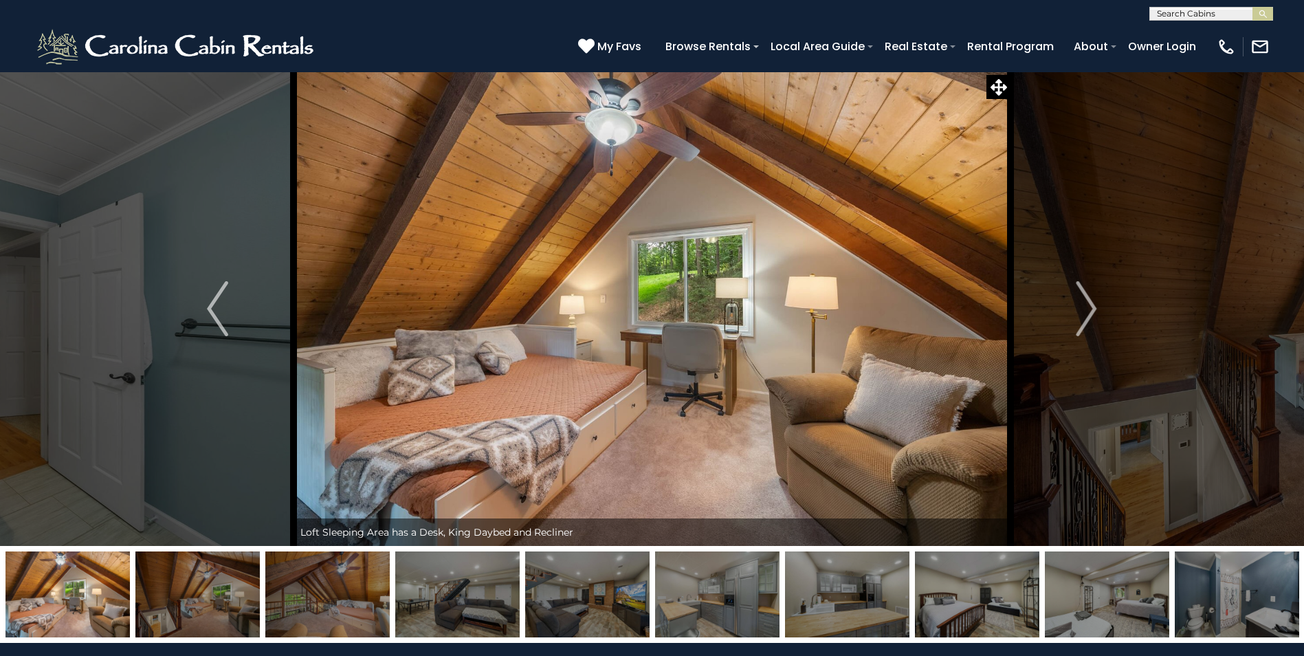
click at [1084, 305] on img "Next" at bounding box center [1086, 308] width 21 height 55
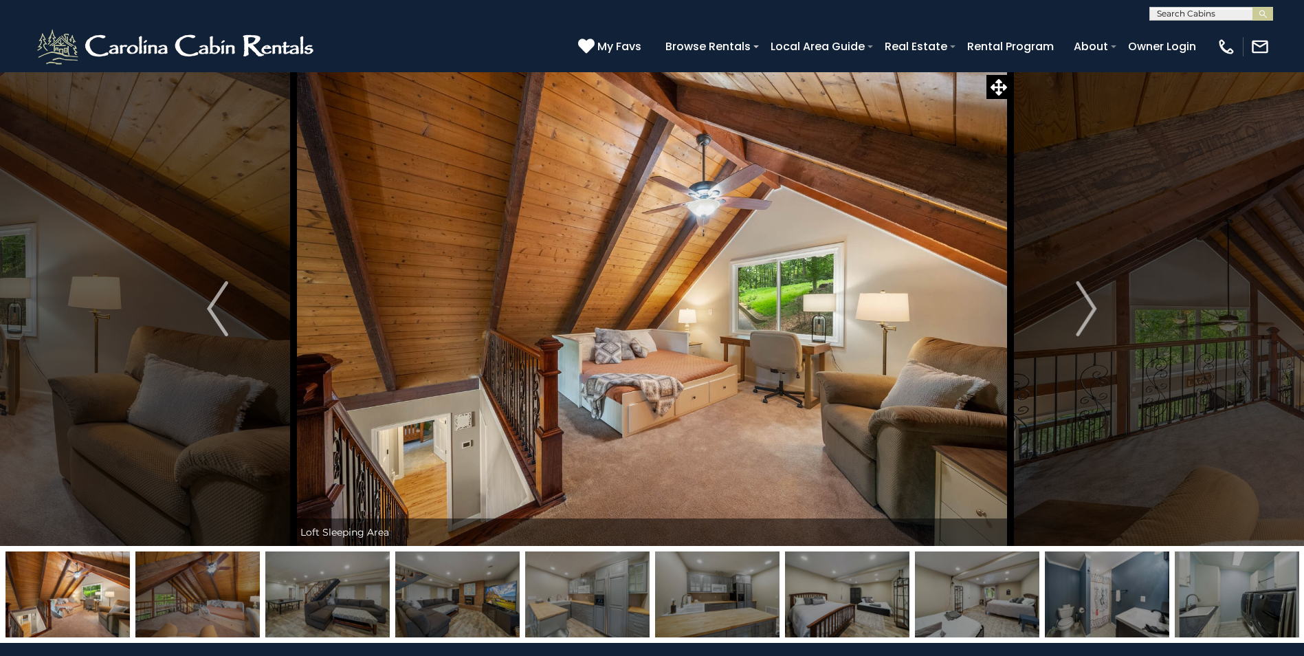
click at [1084, 305] on img "Next" at bounding box center [1086, 308] width 21 height 55
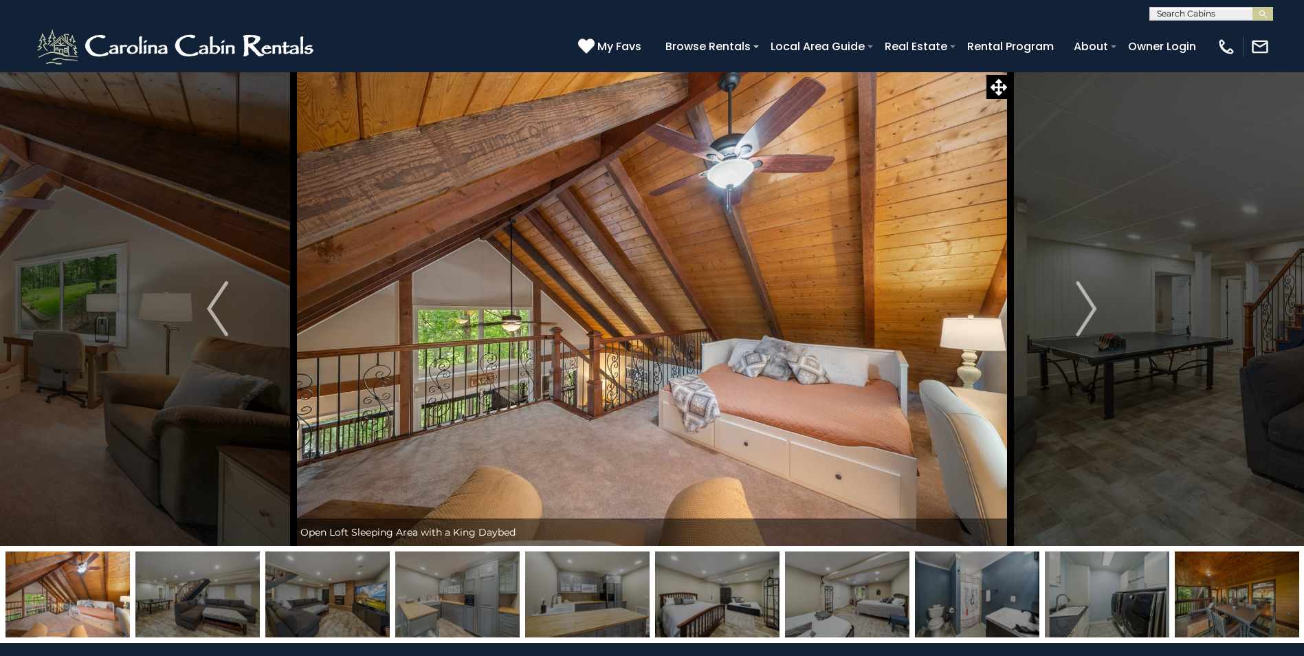
click at [1084, 305] on img "Next" at bounding box center [1086, 308] width 21 height 55
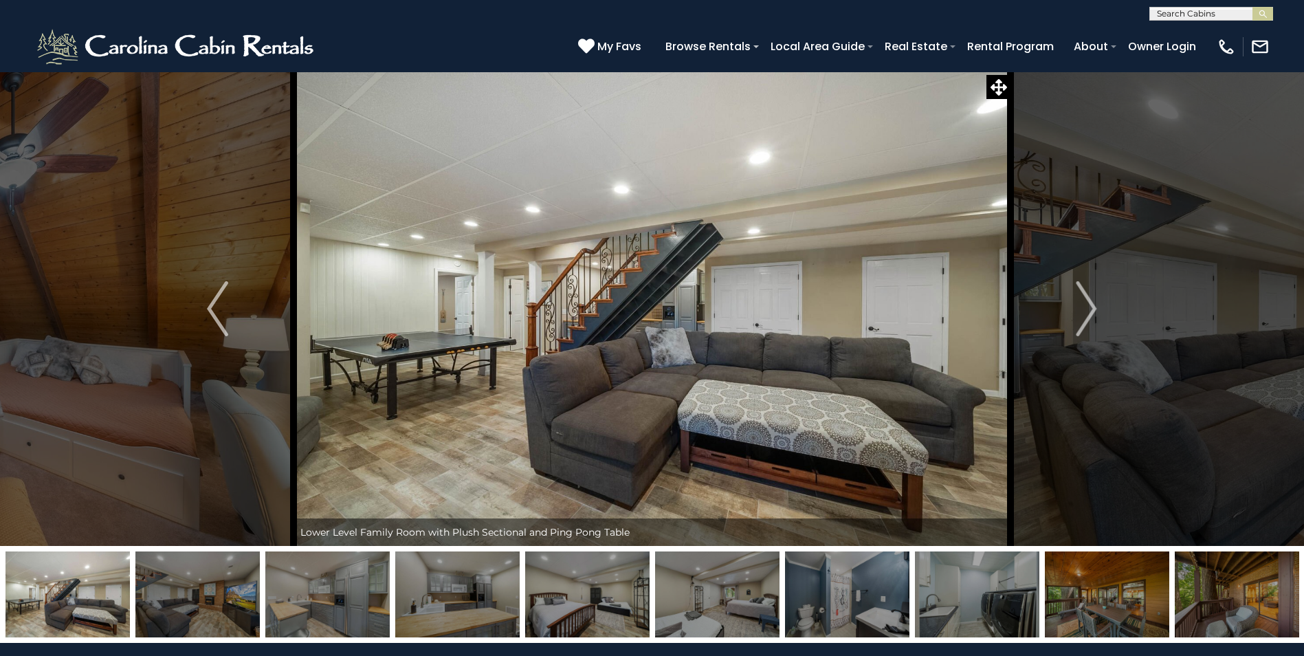
click at [1084, 305] on img "Next" at bounding box center [1086, 308] width 21 height 55
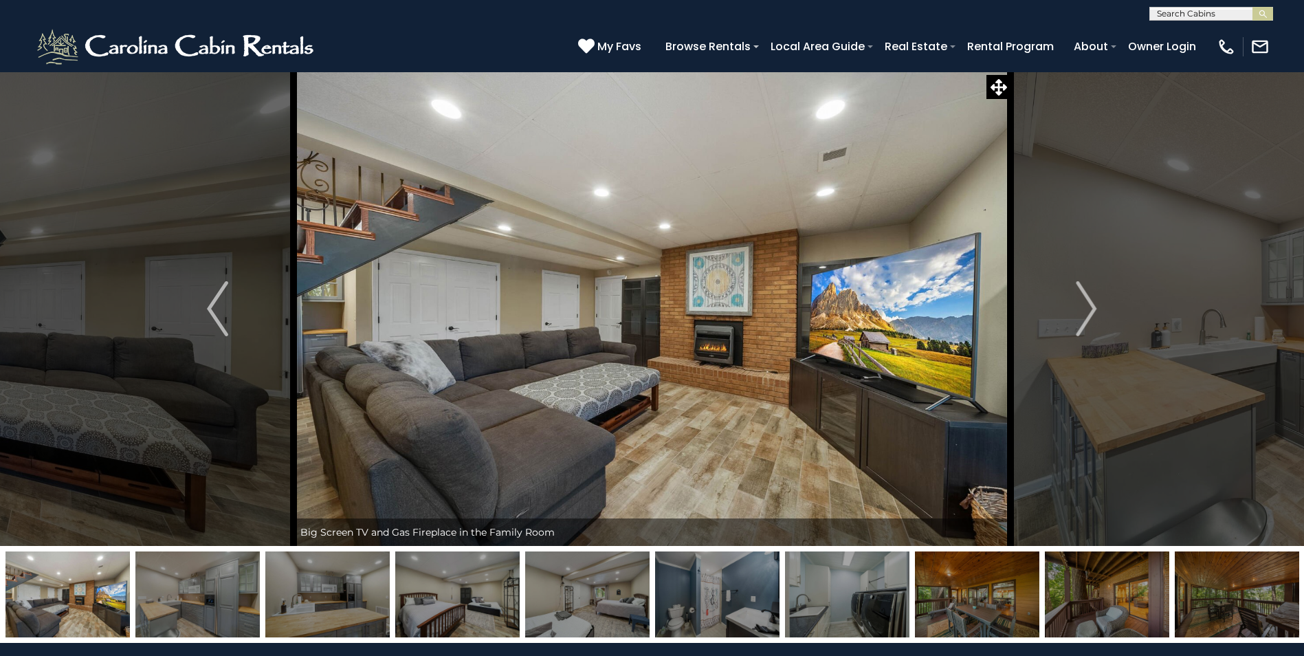
click at [1084, 305] on img "Next" at bounding box center [1086, 308] width 21 height 55
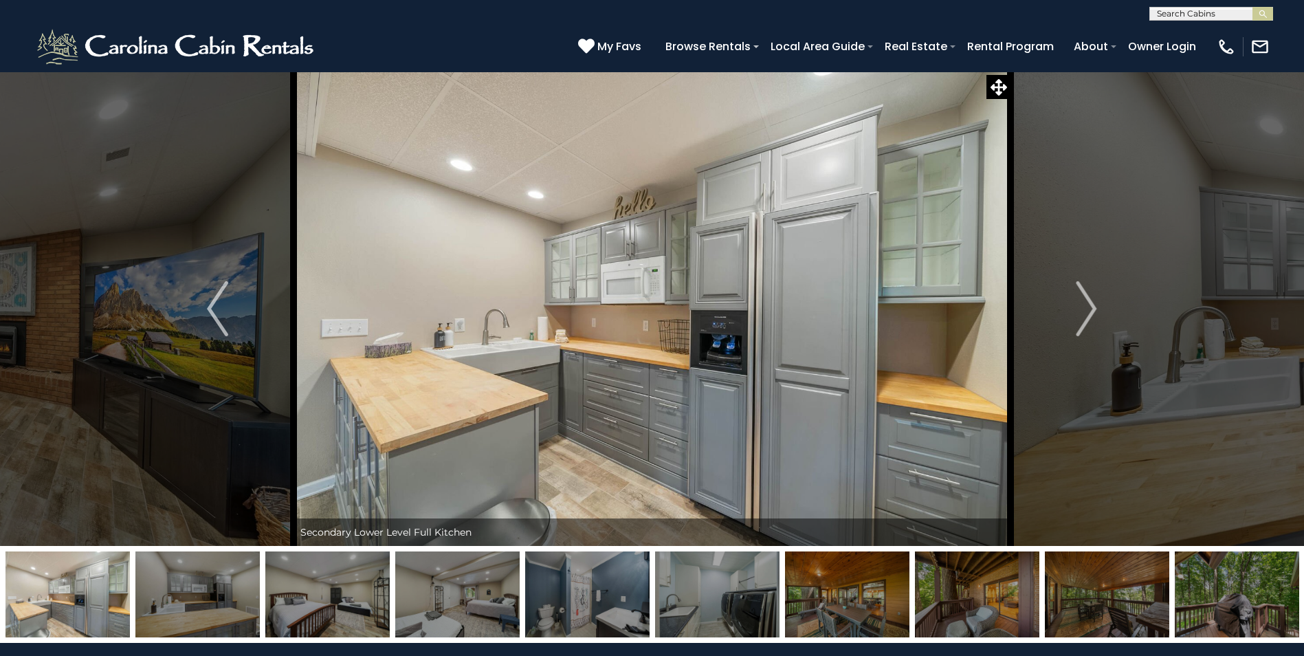
click at [1084, 305] on img "Next" at bounding box center [1086, 308] width 21 height 55
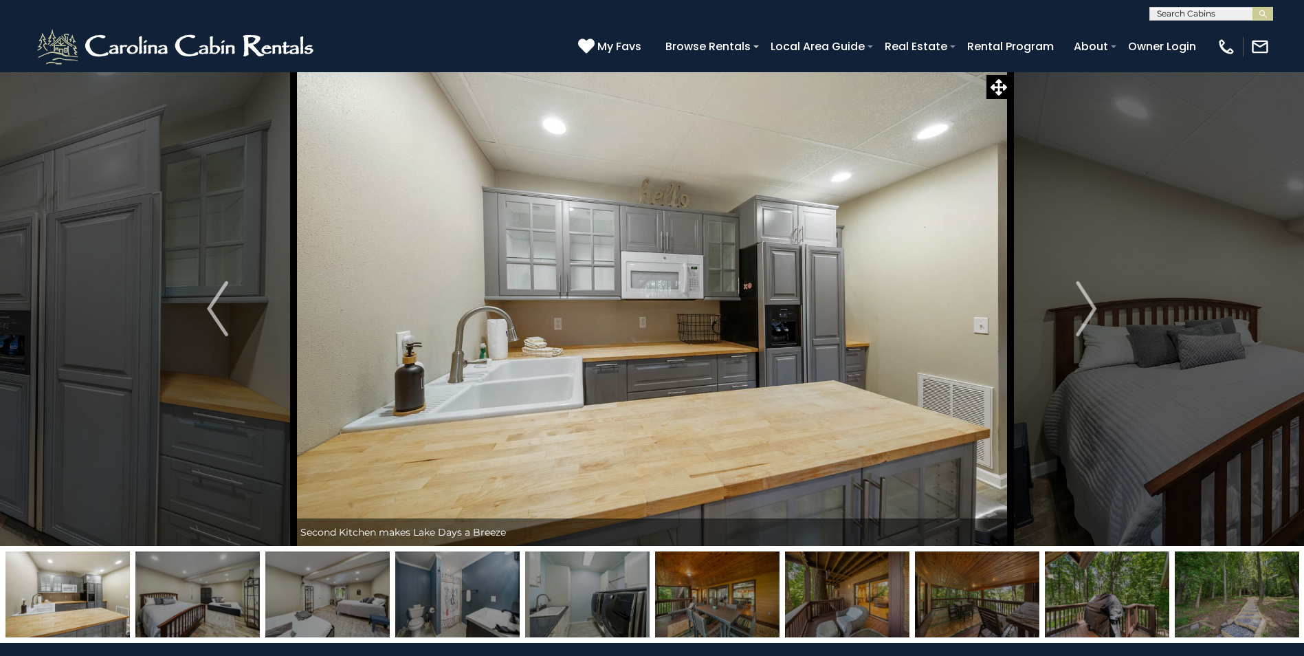
click at [1084, 305] on img "Next" at bounding box center [1086, 308] width 21 height 55
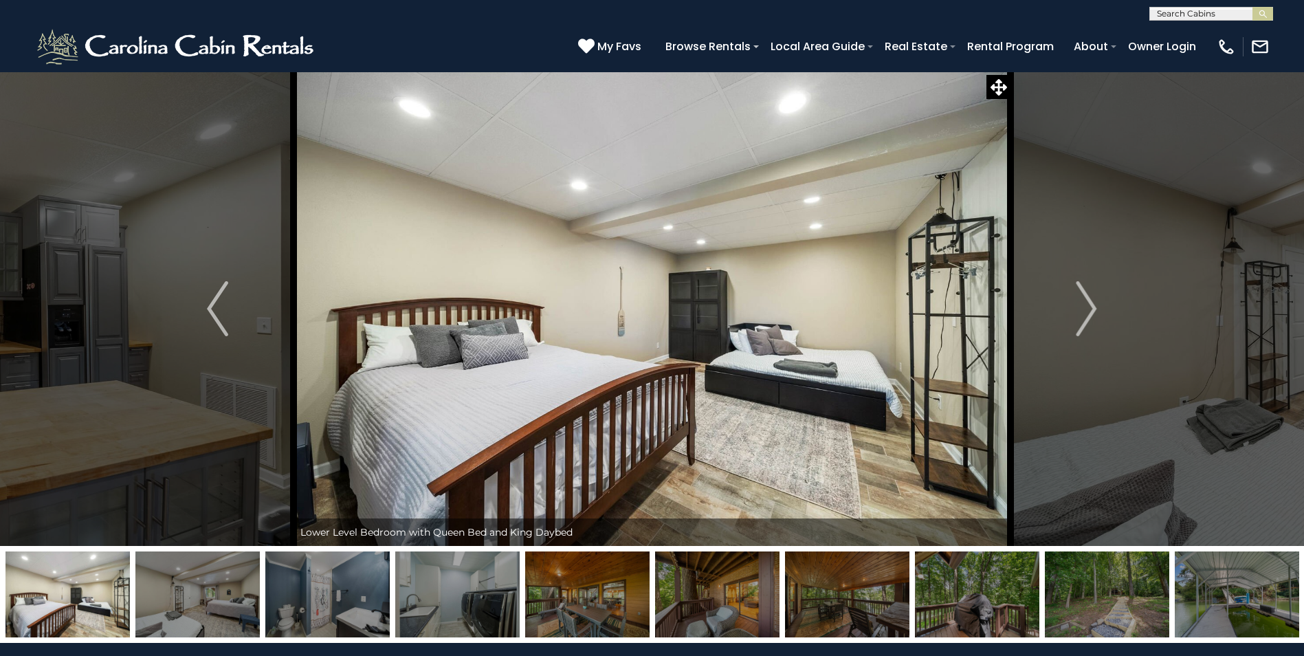
click at [1084, 305] on img "Next" at bounding box center [1086, 308] width 21 height 55
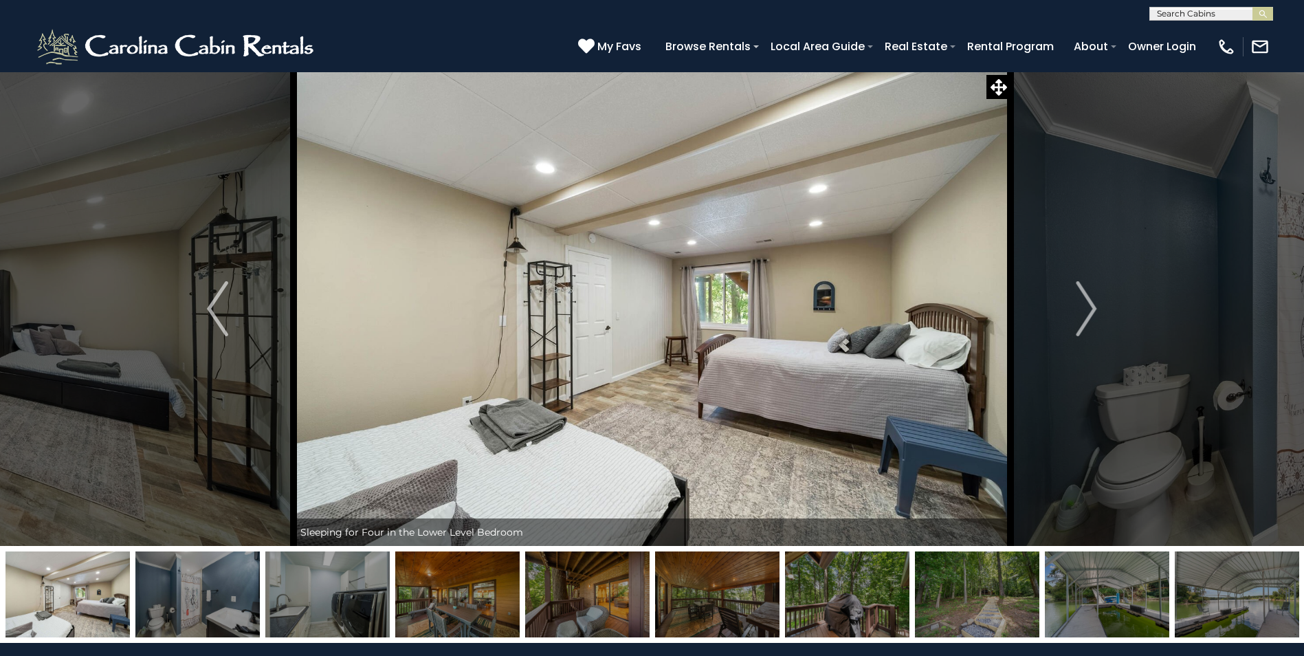
click at [1084, 305] on img "Next" at bounding box center [1086, 308] width 21 height 55
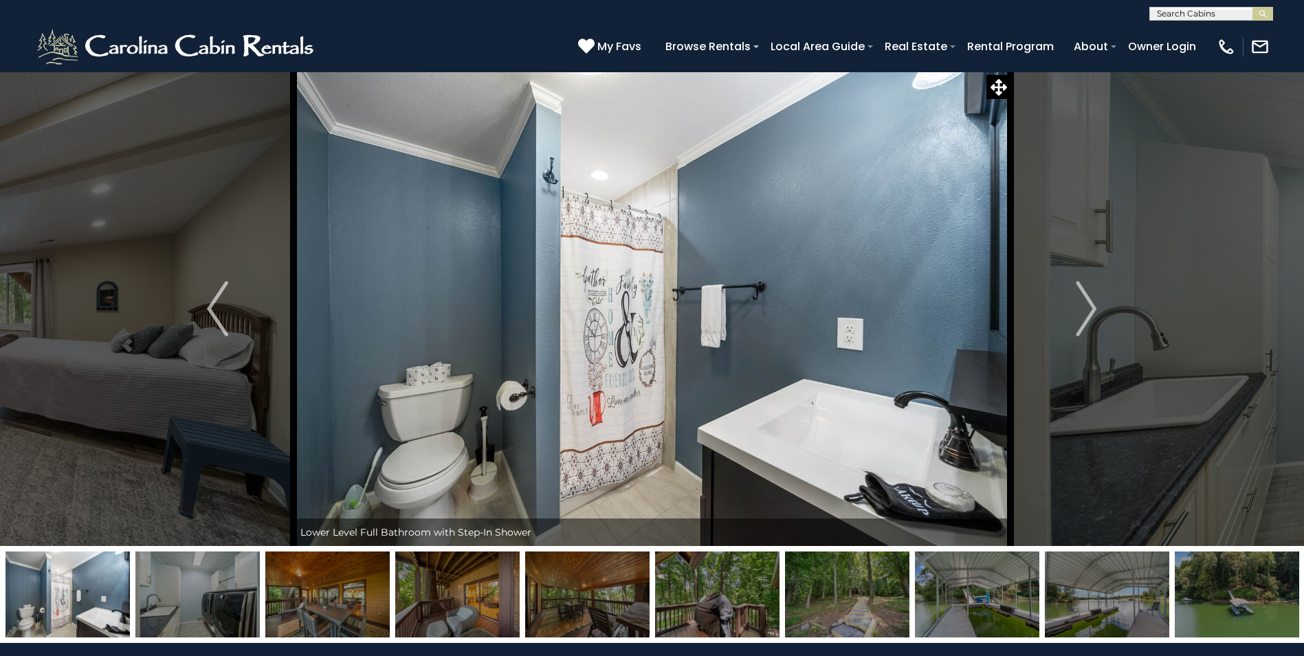
click at [1084, 305] on img "Next" at bounding box center [1086, 308] width 21 height 55
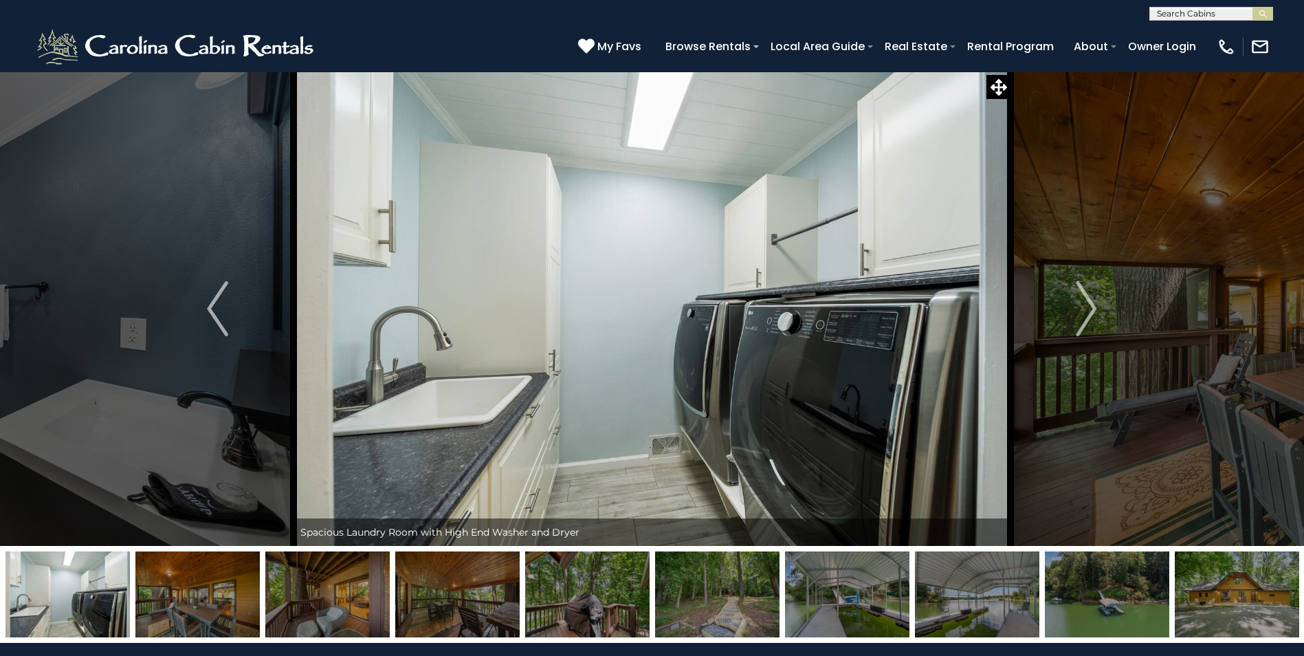
click at [1084, 305] on img "Next" at bounding box center [1086, 308] width 21 height 55
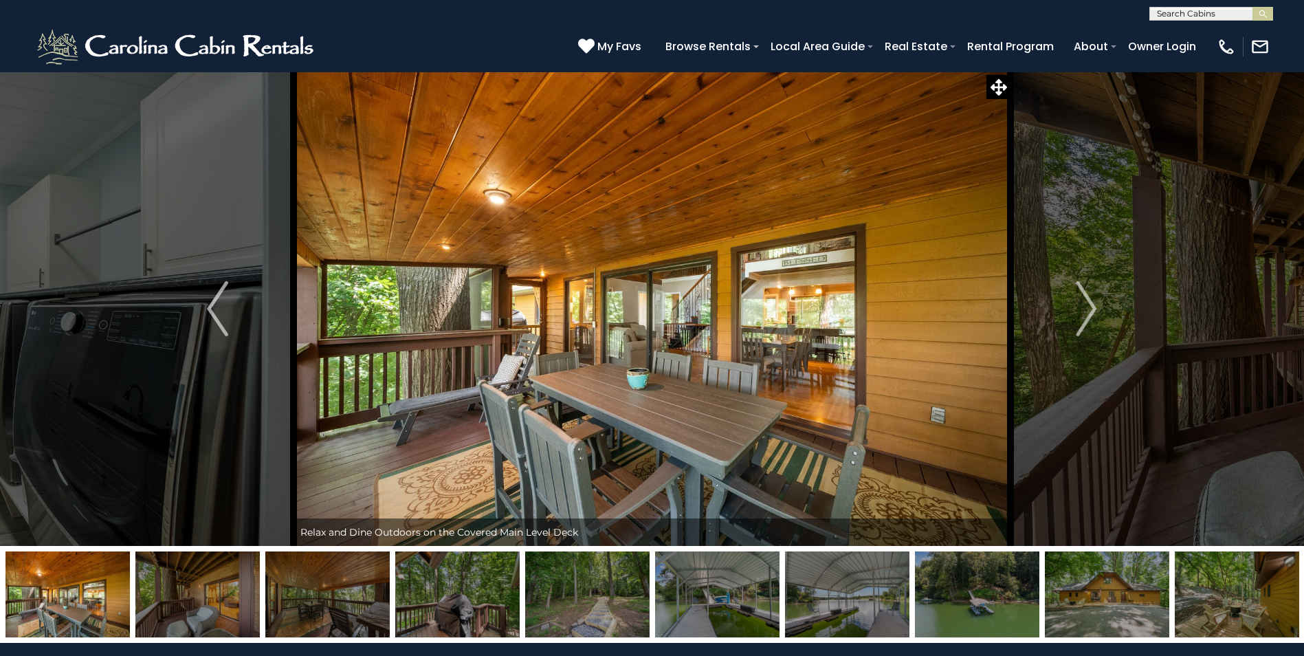
click at [1084, 305] on img "Next" at bounding box center [1086, 308] width 21 height 55
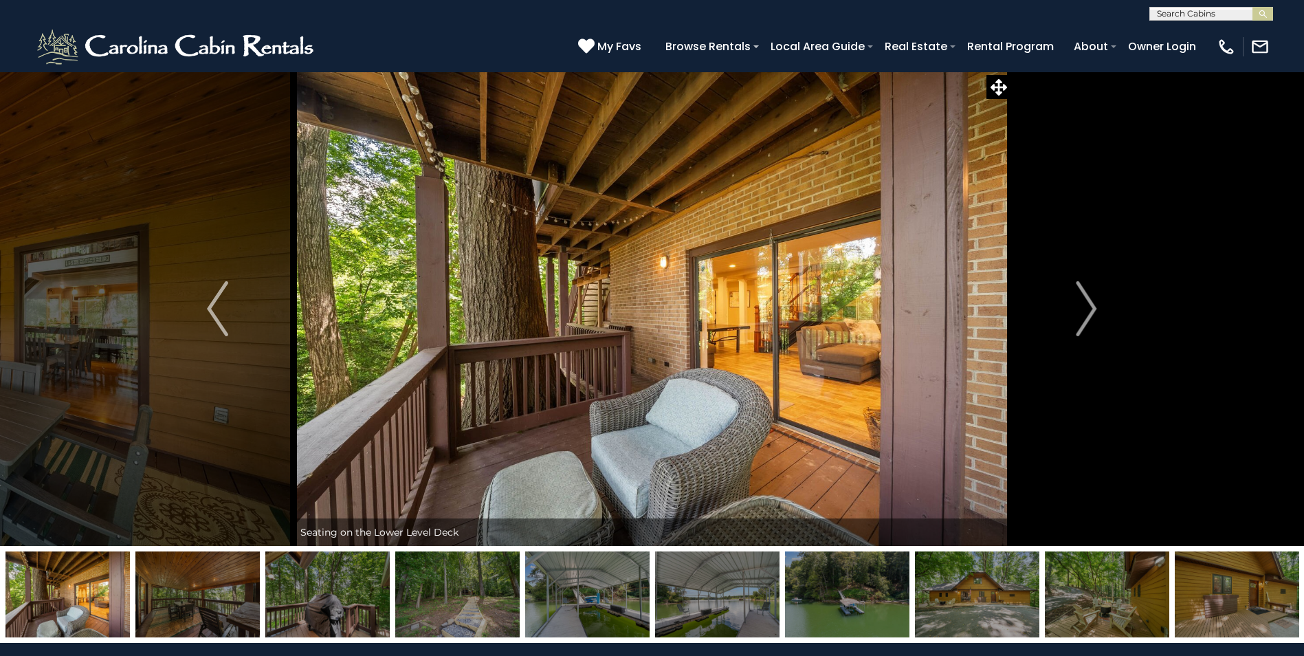
click at [1084, 305] on img "Next" at bounding box center [1086, 308] width 21 height 55
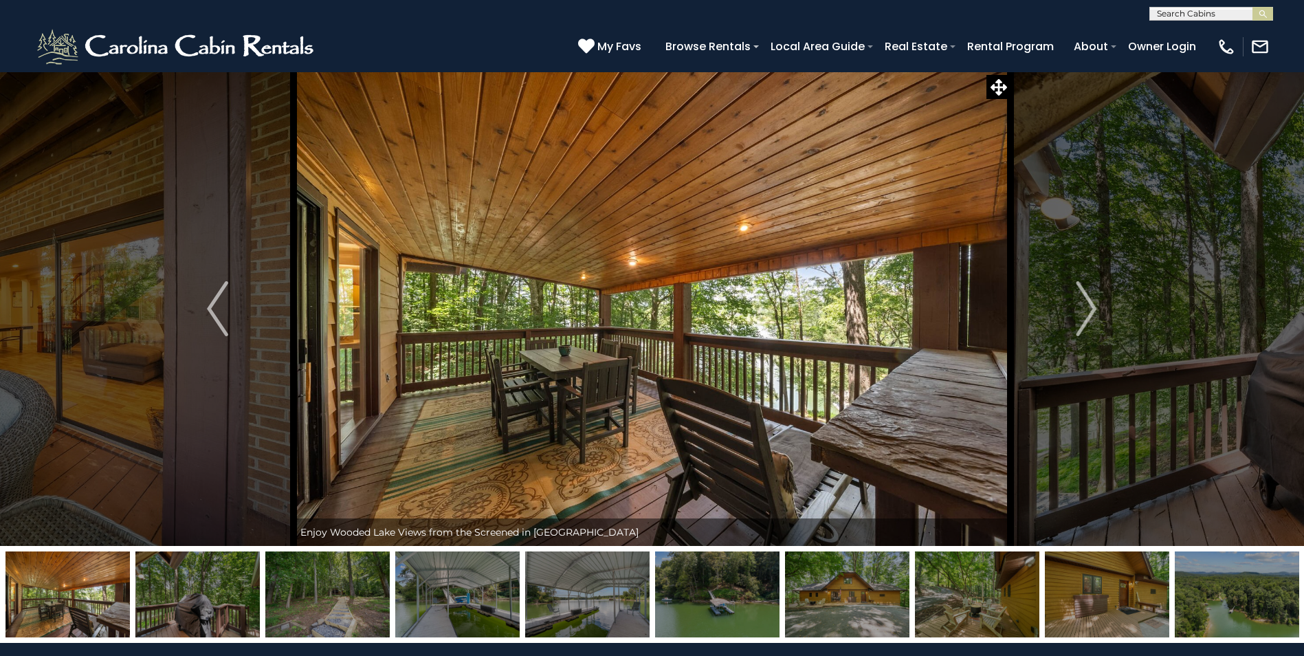
click at [1084, 305] on img "Next" at bounding box center [1086, 308] width 21 height 55
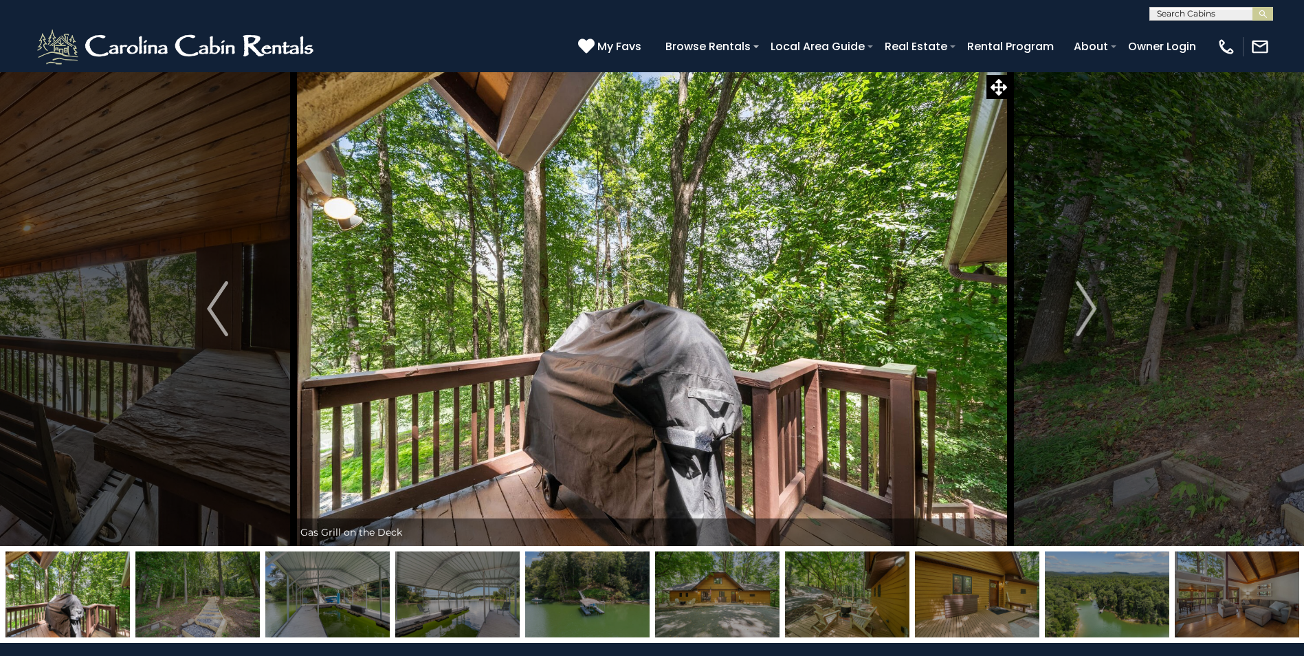
click at [1084, 305] on img "Next" at bounding box center [1086, 308] width 21 height 55
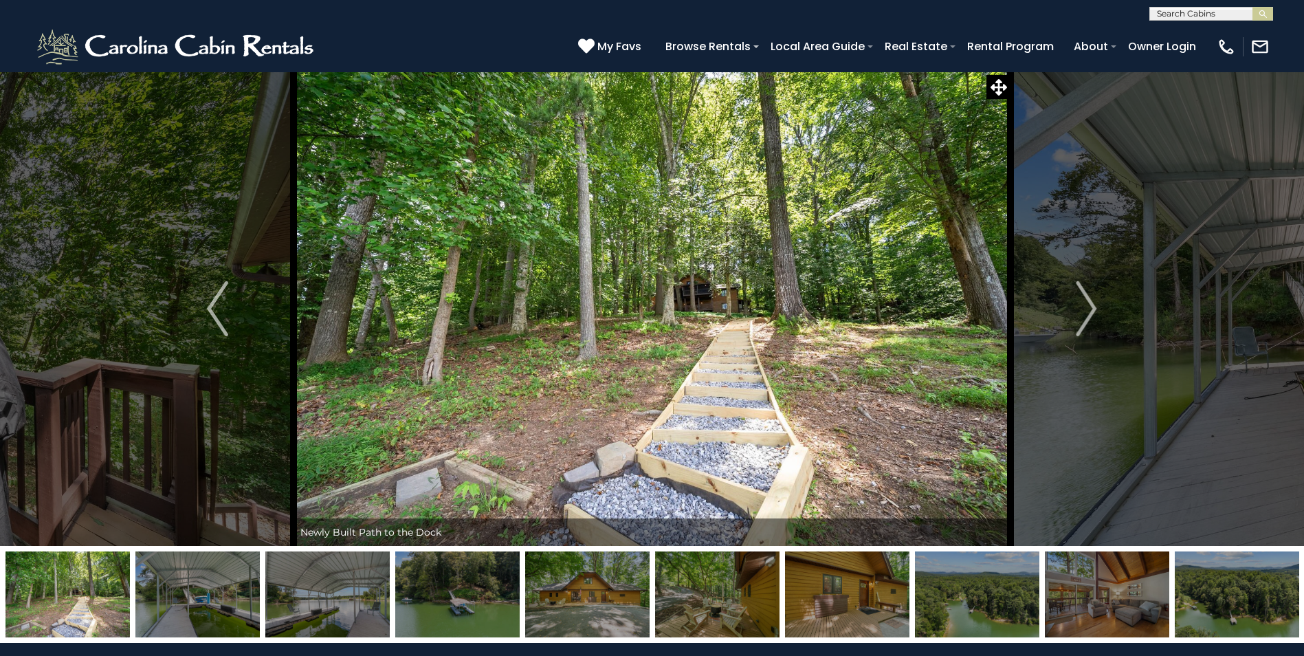
click at [1084, 305] on img "Next" at bounding box center [1086, 308] width 21 height 55
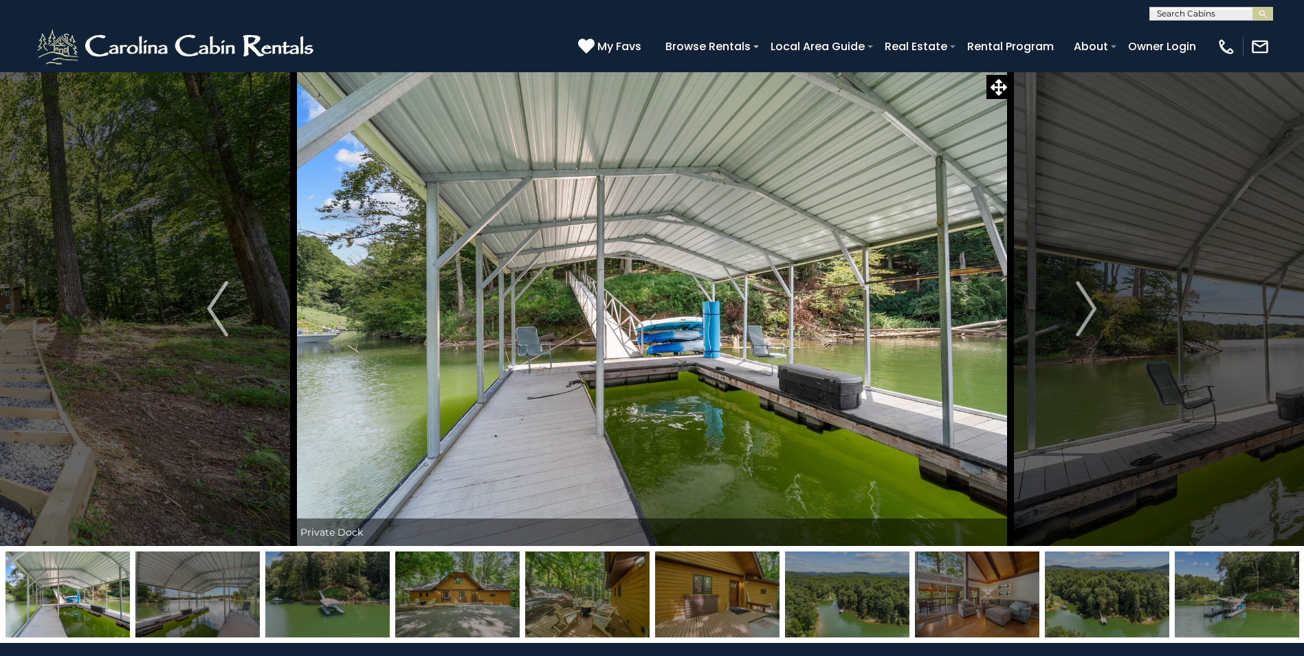
click at [1084, 305] on img "Next" at bounding box center [1086, 308] width 21 height 55
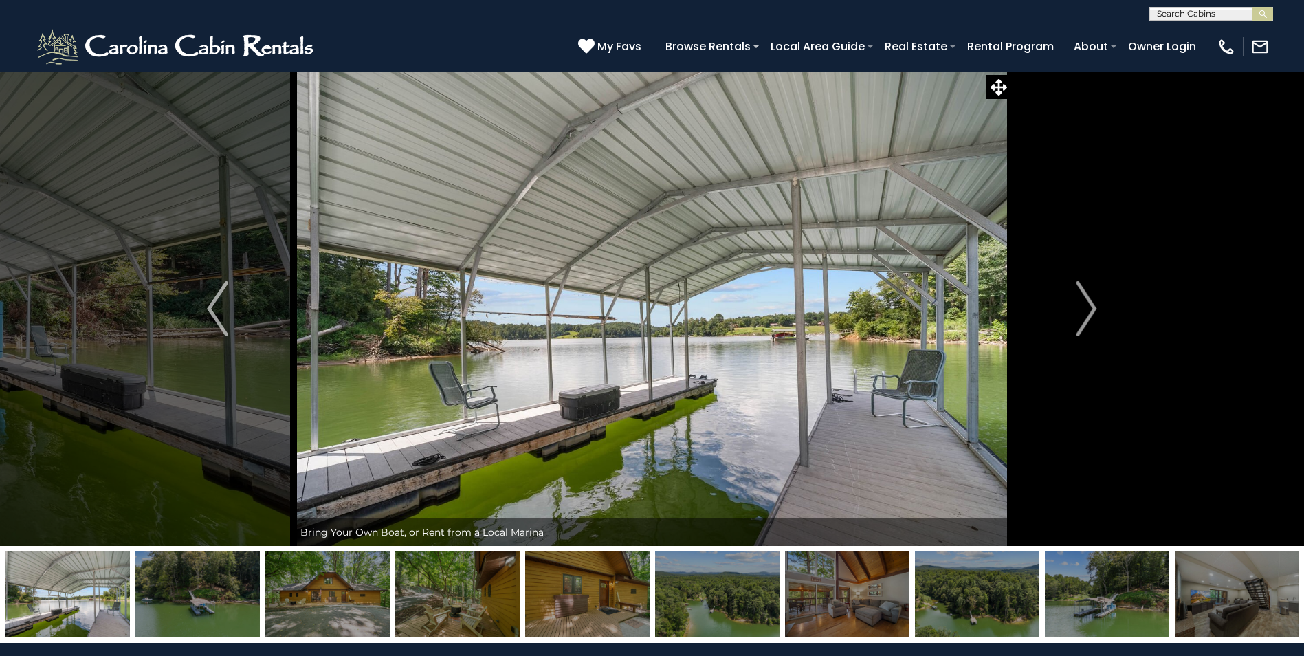
click at [1084, 305] on img "Next" at bounding box center [1086, 308] width 21 height 55
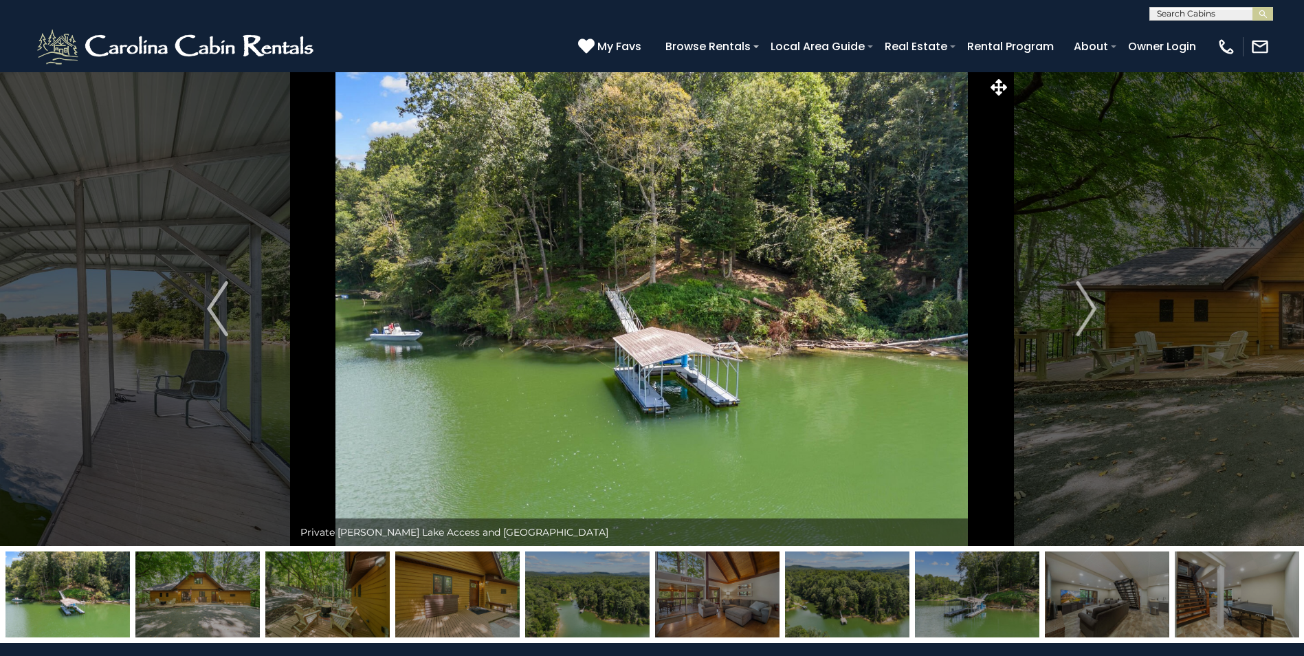
click at [1084, 305] on img "Next" at bounding box center [1086, 308] width 21 height 55
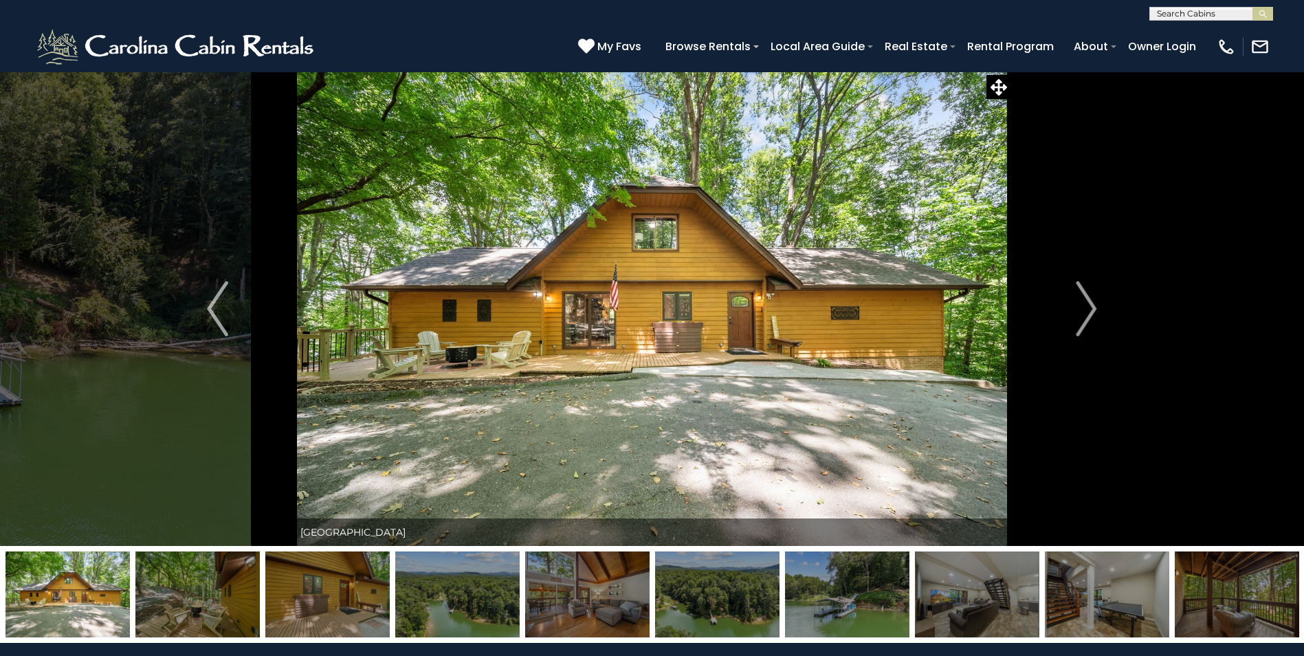
click at [1084, 305] on img "Next" at bounding box center [1086, 308] width 21 height 55
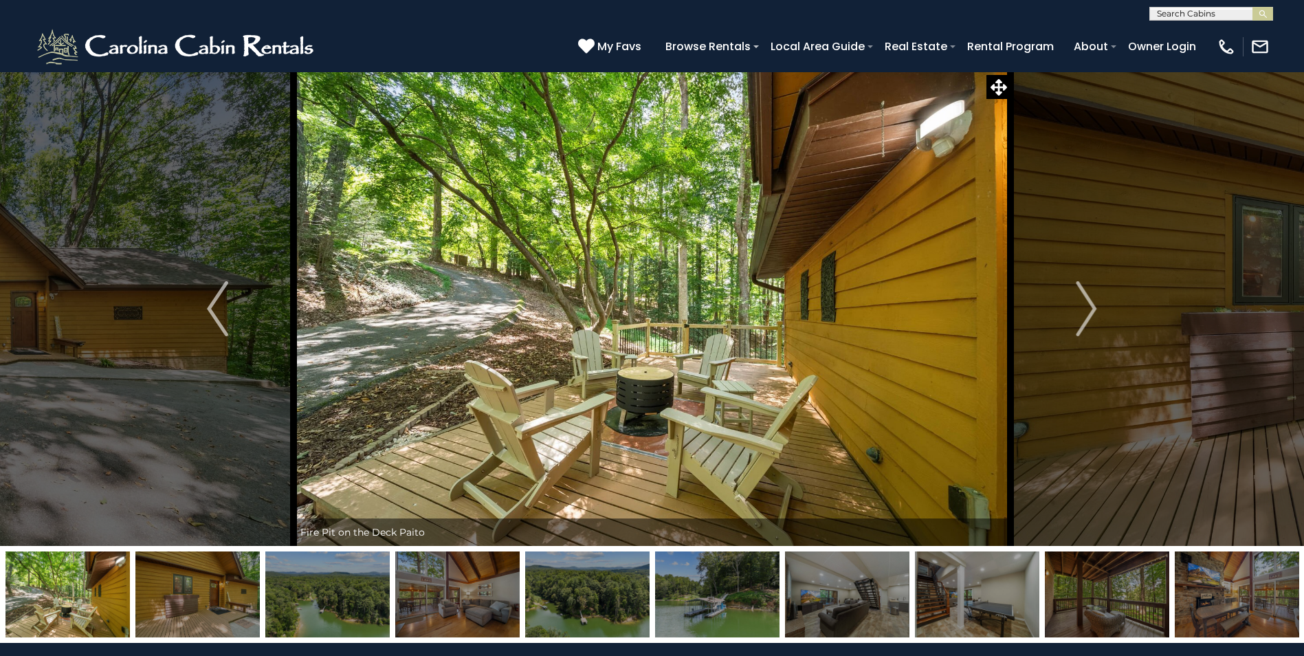
click at [1084, 305] on img "Next" at bounding box center [1086, 308] width 21 height 55
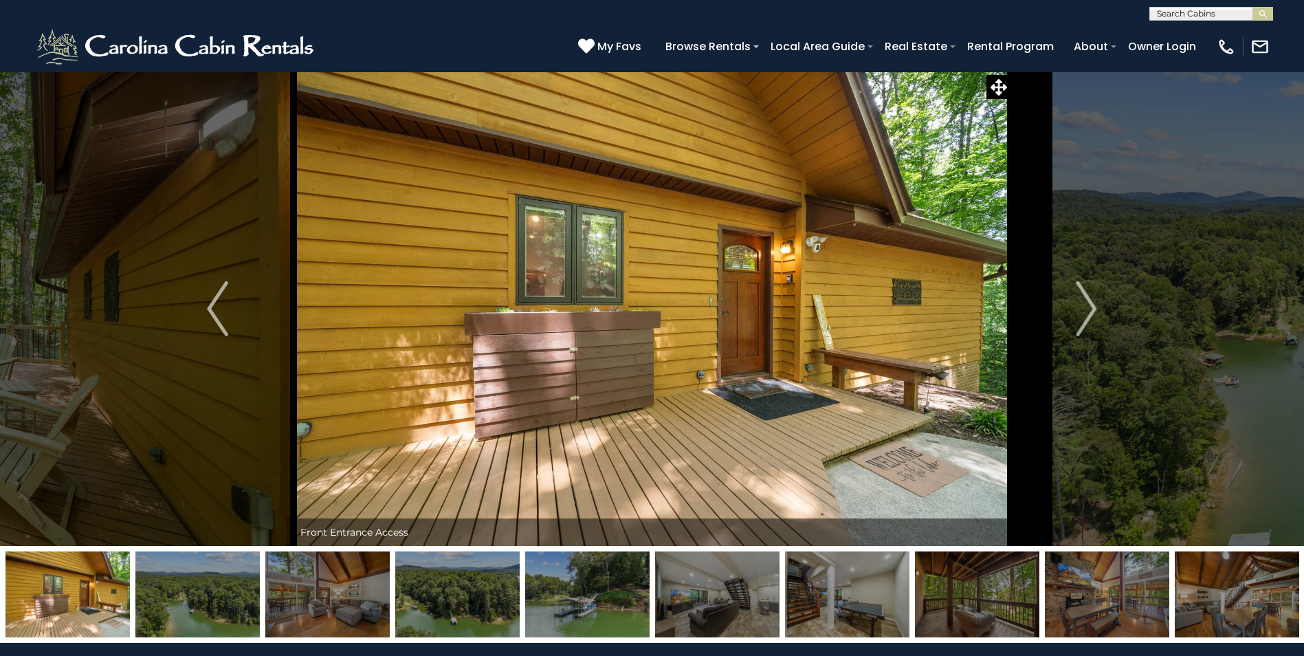
click at [1084, 305] on img "Next" at bounding box center [1086, 308] width 21 height 55
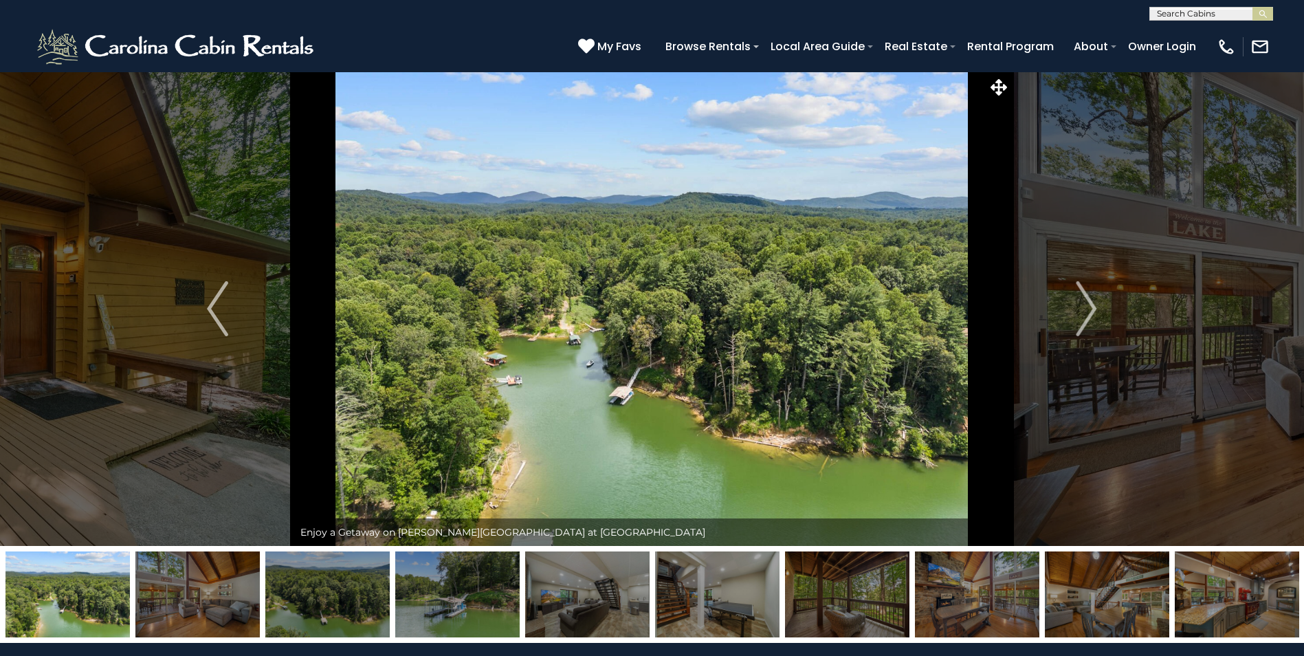
click at [1084, 305] on img "Next" at bounding box center [1086, 308] width 21 height 55
